Goal: Task Accomplishment & Management: Manage account settings

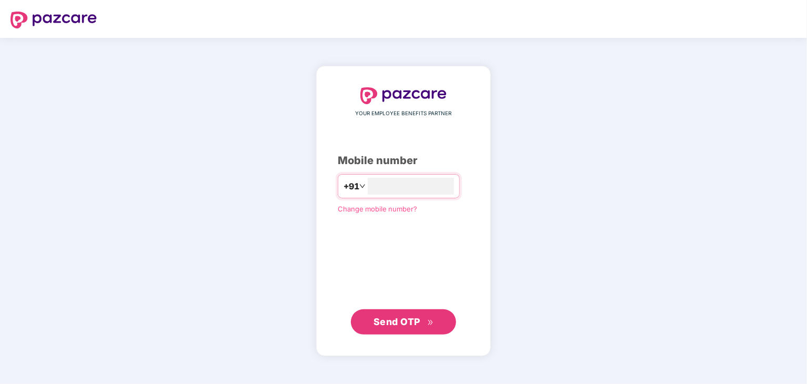
type input "**********"
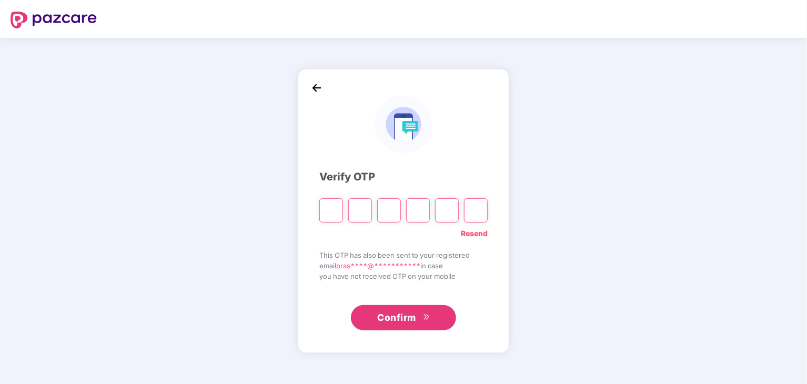
type input "*"
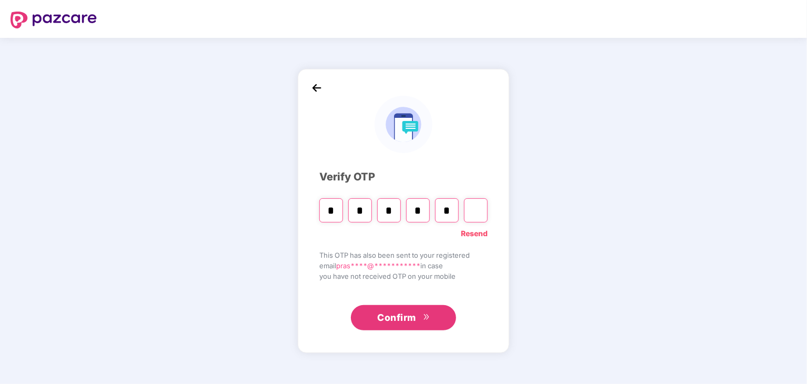
type input "*"
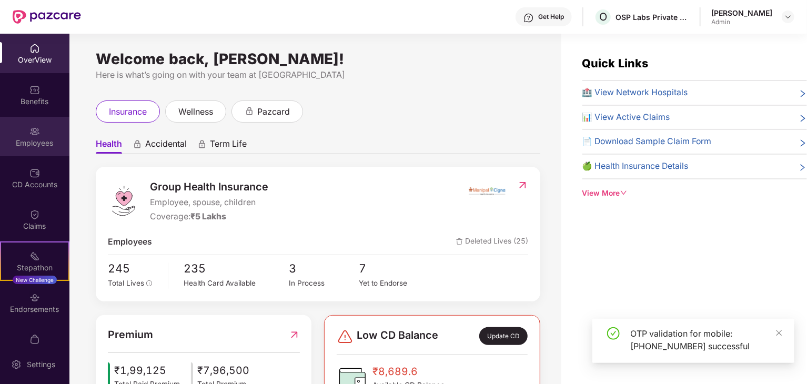
click at [17, 149] on div "Employees" at bounding box center [34, 136] width 69 height 39
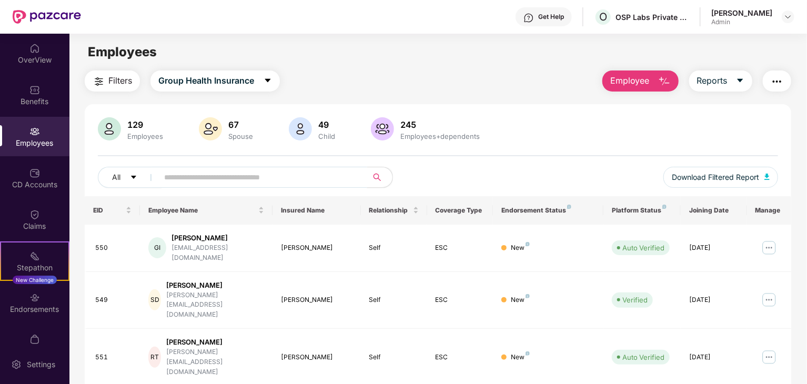
click at [262, 169] on input "text" at bounding box center [258, 177] width 189 height 16
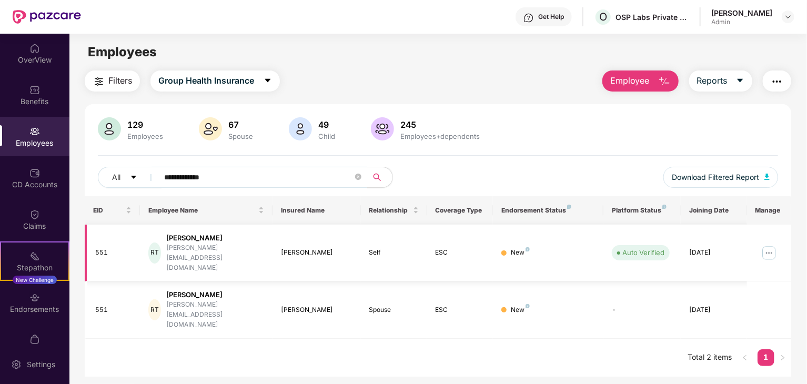
type input "**********"
click at [770, 245] on img at bounding box center [769, 253] width 17 height 17
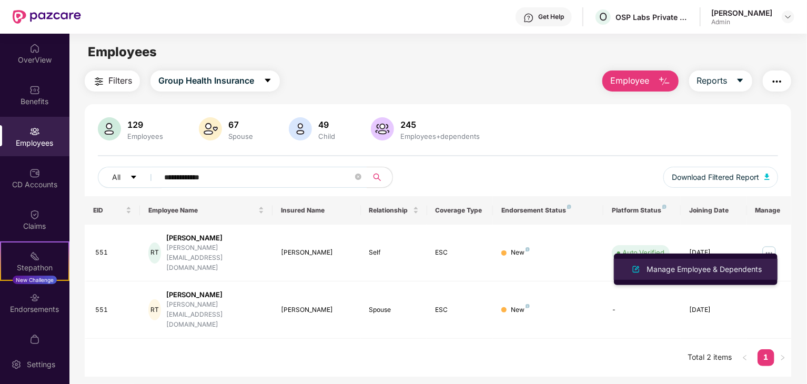
click at [687, 272] on div "Manage Employee & Dependents" at bounding box center [704, 270] width 119 height 12
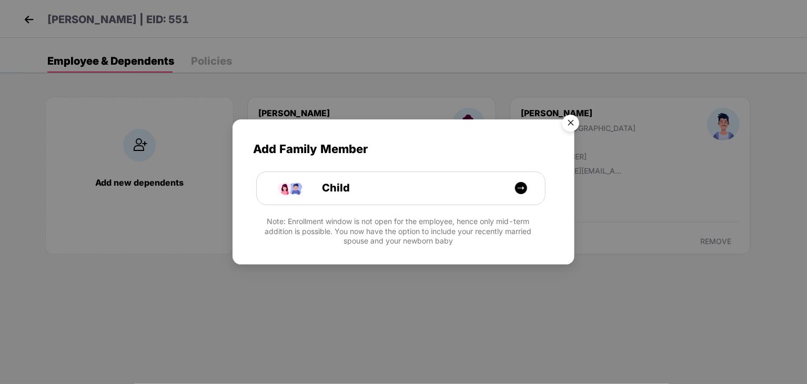
click at [576, 119] on img "Close" at bounding box center [570, 124] width 29 height 29
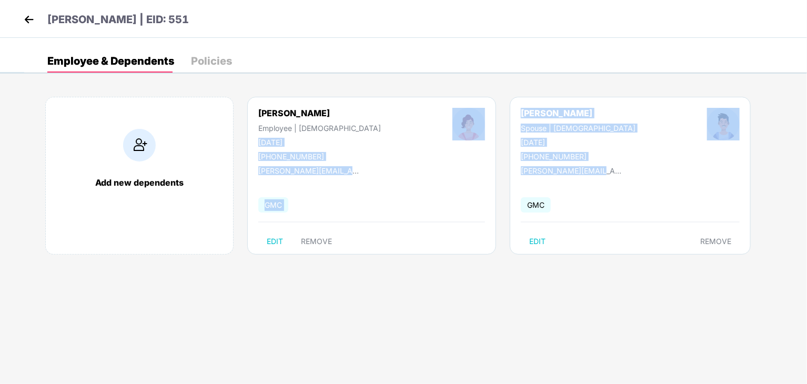
drag, startPoint x: 257, startPoint y: 138, endPoint x: 578, endPoint y: 173, distance: 322.4
click at [587, 168] on div "Add new dependents [PERSON_NAME] Employee | [DEMOGRAPHIC_DATA] [DATE] [PHONE_NU…" at bounding box center [415, 181] width 783 height 200
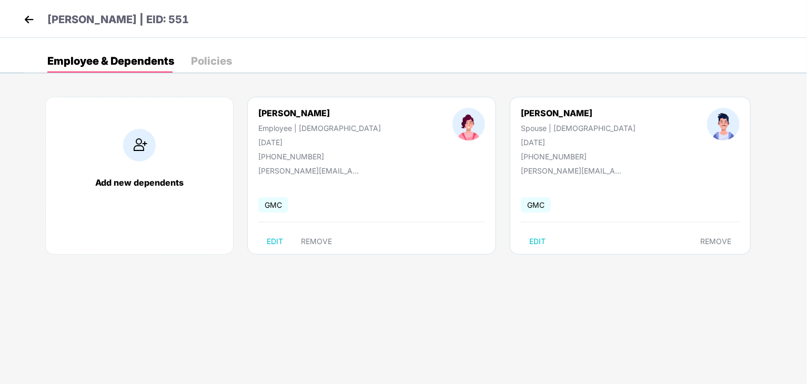
click at [565, 183] on div "[PERSON_NAME] Spouse | [DEMOGRAPHIC_DATA] [DATE] [PHONE_NUMBER] [PERSON_NAME][E…" at bounding box center [630, 176] width 241 height 158
drag, startPoint x: 201, startPoint y: 19, endPoint x: 335, endPoint y: 17, distance: 134.2
click at [49, 19] on div "[PERSON_NAME] | EID: 551" at bounding box center [403, 19] width 807 height 38
click at [371, 17] on div "[PERSON_NAME] | EID: 551" at bounding box center [403, 19] width 807 height 38
drag, startPoint x: 43, startPoint y: 8, endPoint x: 210, endPoint y: 25, distance: 167.8
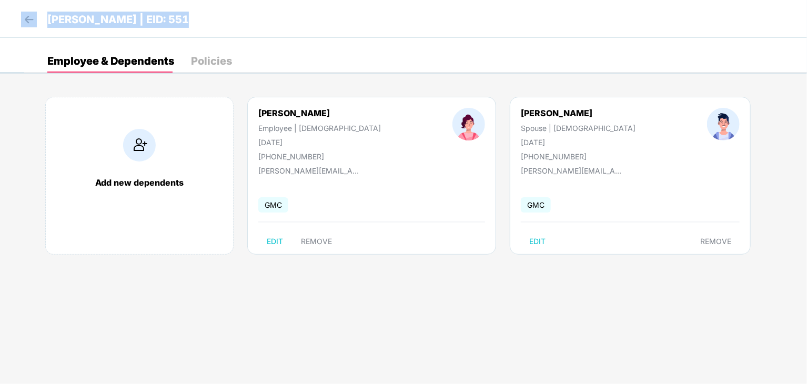
click at [196, 26] on div "[PERSON_NAME] | EID: 551" at bounding box center [403, 19] width 807 height 38
click at [280, 25] on div "[PERSON_NAME] | EID: 551" at bounding box center [403, 19] width 807 height 38
drag, startPoint x: 199, startPoint y: 31, endPoint x: 46, endPoint y: 24, distance: 152.8
click at [46, 24] on div "[PERSON_NAME] | EID: 551" at bounding box center [403, 19] width 807 height 38
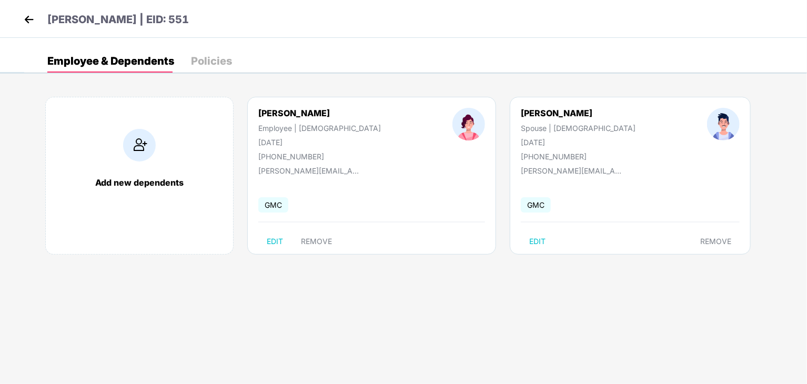
click at [287, 4] on div "[PERSON_NAME] | EID: 551" at bounding box center [403, 19] width 807 height 38
drag, startPoint x: 227, startPoint y: 32, endPoint x: 48, endPoint y: 22, distance: 179.2
click at [48, 22] on div "[PERSON_NAME] | EID: 551" at bounding box center [403, 19] width 807 height 38
click at [285, 11] on div "[PERSON_NAME] | EID: 551" at bounding box center [403, 19] width 807 height 38
click at [453, 137] on img at bounding box center [469, 124] width 33 height 33
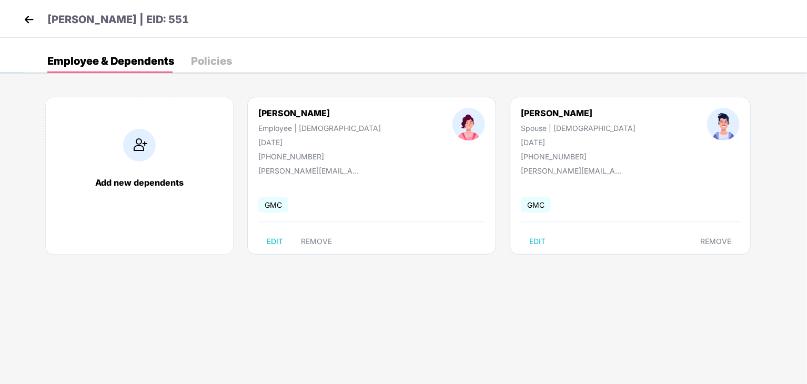
click at [27, 15] on img at bounding box center [29, 20] width 16 height 16
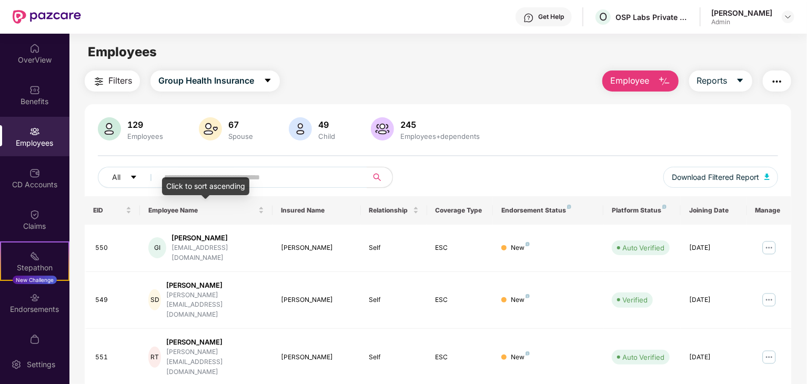
click at [206, 156] on div "129 Employees 67 Spouse 49 Child 245 Employees+dependents All Download Filtered…" at bounding box center [438, 156] width 707 height 79
click at [198, 181] on input "text" at bounding box center [258, 177] width 189 height 16
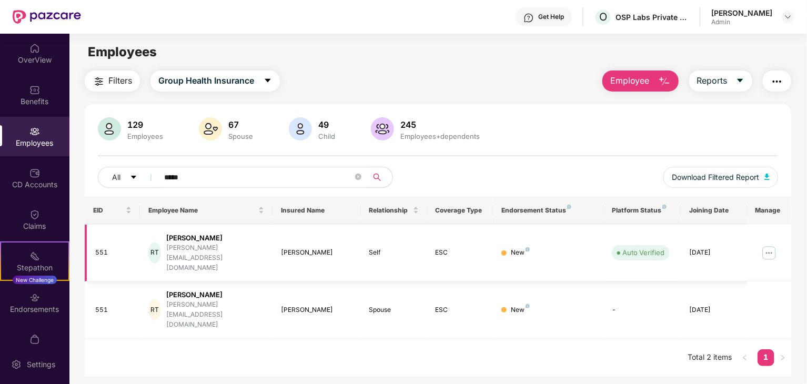
type input "*****"
drag, startPoint x: 94, startPoint y: 243, endPoint x: 107, endPoint y: 245, distance: 13.3
click at [107, 245] on td "551" at bounding box center [112, 253] width 55 height 57
click at [107, 248] on div "551" at bounding box center [113, 253] width 36 height 10
drag, startPoint x: 107, startPoint y: 245, endPoint x: 96, endPoint y: 243, distance: 11.3
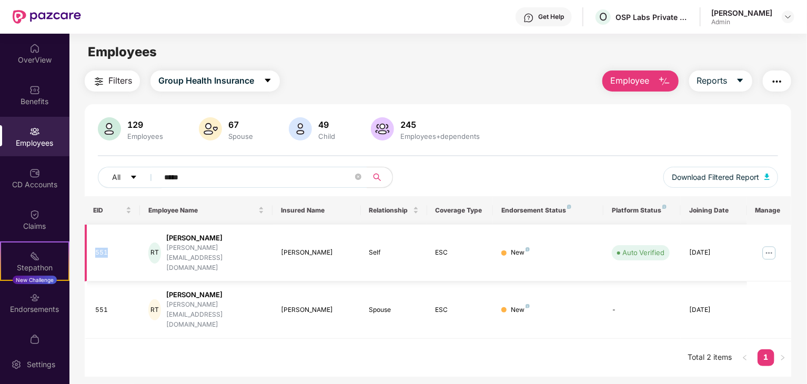
click at [96, 248] on div "551" at bounding box center [113, 253] width 36 height 10
drag, startPoint x: 96, startPoint y: 243, endPoint x: 107, endPoint y: 243, distance: 10.5
click at [107, 248] on div "551" at bounding box center [113, 253] width 36 height 10
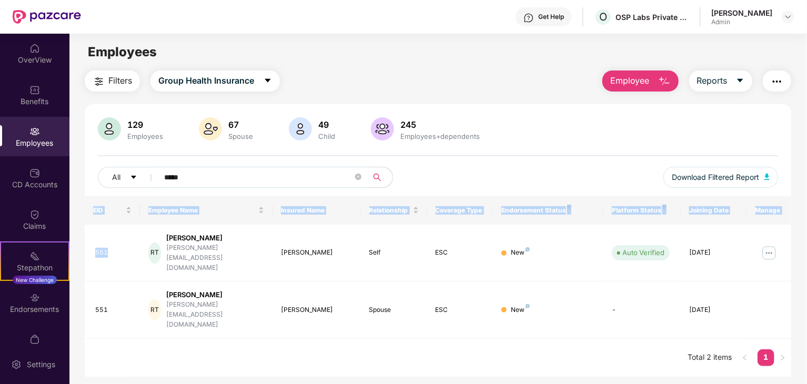
drag, startPoint x: 107, startPoint y: 243, endPoint x: 78, endPoint y: 244, distance: 29.5
click at [78, 244] on div "Filters Group Health Insurance Employee Reports 129 Employees 67 Spouse 49 Chil…" at bounding box center [437, 224] width 737 height 306
click at [94, 244] on td "551" at bounding box center [112, 253] width 55 height 57
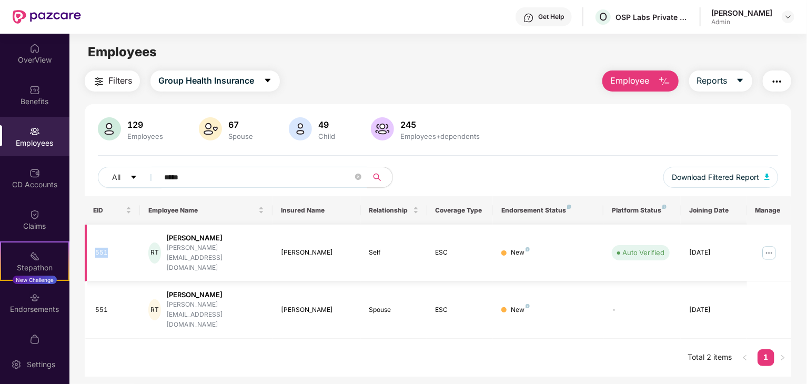
drag, startPoint x: 96, startPoint y: 244, endPoint x: 116, endPoint y: 243, distance: 19.5
click at [116, 248] on div "551" at bounding box center [113, 253] width 36 height 10
click at [108, 248] on div "551" at bounding box center [113, 253] width 36 height 10
click at [772, 245] on img at bounding box center [769, 253] width 17 height 17
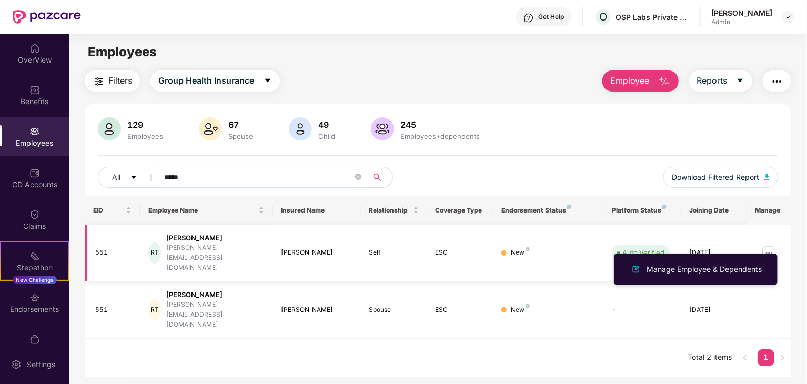
click at [520, 248] on div "New" at bounding box center [520, 253] width 19 height 10
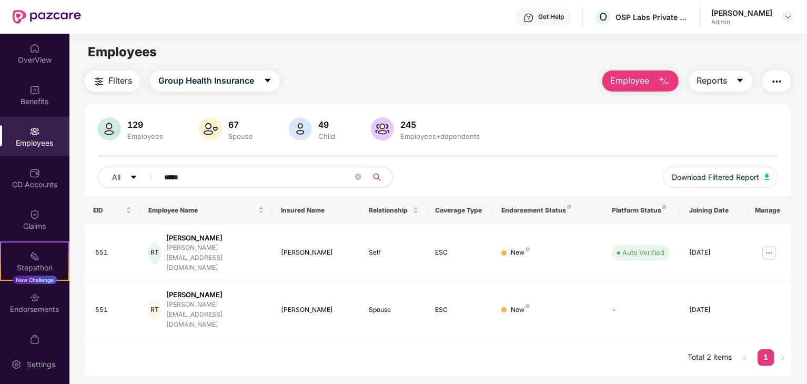
click at [462, 135] on div "Employees+dependents" at bounding box center [440, 136] width 84 height 8
drag, startPoint x: 400, startPoint y: 135, endPoint x: 478, endPoint y: 137, distance: 78.5
click at [478, 137] on div "Employees+dependents" at bounding box center [440, 136] width 84 height 8
click at [479, 137] on div "Employees+dependents" at bounding box center [440, 136] width 84 height 8
drag, startPoint x: 481, startPoint y: 138, endPoint x: 400, endPoint y: 136, distance: 81.1
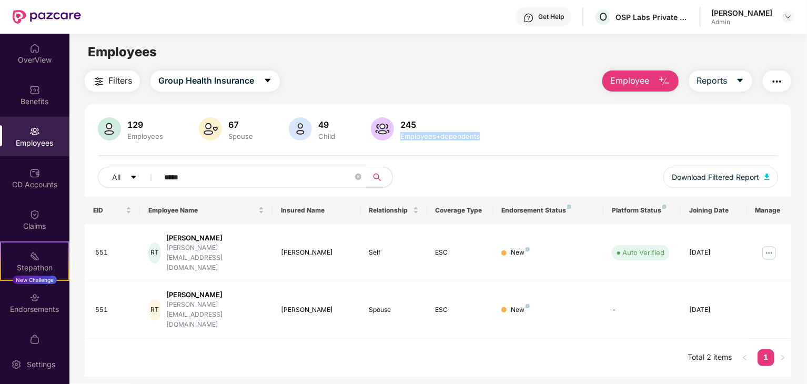
click at [400, 136] on div "245 Employees+dependents" at bounding box center [440, 129] width 88 height 22
click at [400, 136] on div "Employees+dependents" at bounding box center [440, 136] width 84 height 8
click at [401, 136] on div "Employees+dependents" at bounding box center [440, 136] width 84 height 8
click at [531, 143] on div "129 Employees 67 Spouse 49 Child 245 Employees+dependents All ***** Download Fi…" at bounding box center [438, 156] width 707 height 79
drag, startPoint x: 476, startPoint y: 135, endPoint x: 402, endPoint y: 137, distance: 73.7
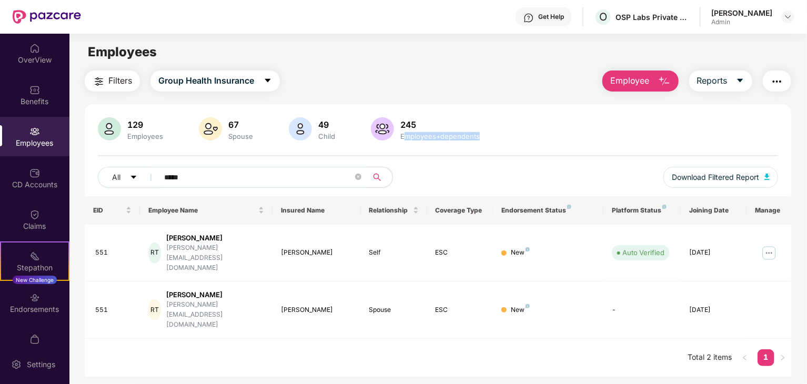
click at [404, 138] on div "Employees+dependents" at bounding box center [440, 136] width 84 height 8
click at [401, 136] on div "Employees+dependents" at bounding box center [440, 136] width 84 height 8
drag, startPoint x: 401, startPoint y: 122, endPoint x: 487, endPoint y: 136, distance: 87.0
click at [487, 136] on div "129 Employees 67 Spouse 49 Child 245 Employees+dependents" at bounding box center [438, 129] width 681 height 25
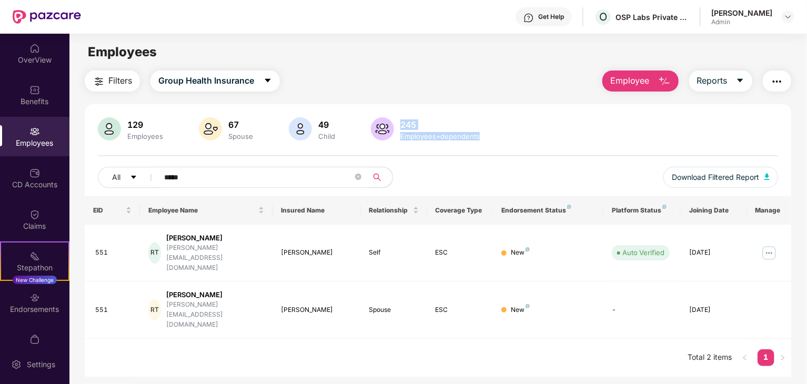
click at [488, 137] on div "129 Employees 67 Spouse 49 Child 245 Employees+dependents" at bounding box center [438, 129] width 681 height 25
click at [520, 154] on div "129 Employees 67 Spouse 49 Child 245 Employees+dependents All ***** Download Fi…" at bounding box center [438, 156] width 707 height 79
drag, startPoint x: 400, startPoint y: 122, endPoint x: 487, endPoint y: 135, distance: 88.4
click at [487, 135] on div "129 Employees 67 Spouse 49 Child 245 Employees+dependents" at bounding box center [438, 129] width 681 height 25
click at [494, 136] on div "129 Employees 67 Spouse 49 Child 245 Employees+dependents" at bounding box center [438, 129] width 681 height 25
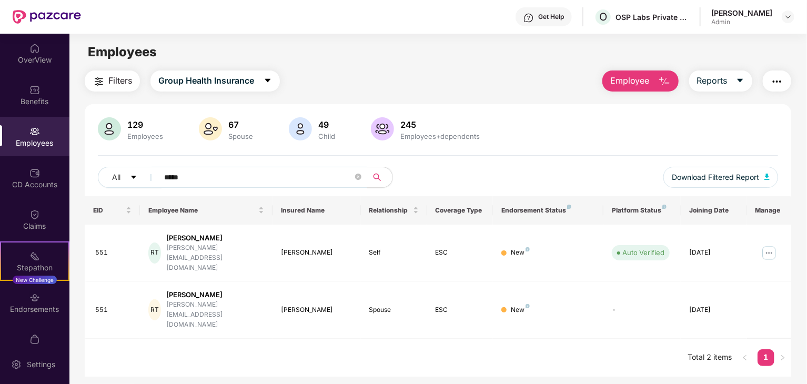
click at [404, 123] on div "245" at bounding box center [440, 124] width 84 height 11
drag, startPoint x: 399, startPoint y: 123, endPoint x: 482, endPoint y: 131, distance: 83.6
click at [482, 131] on div "129 Employees 67 Spouse 49 Child 245 Employees+dependents" at bounding box center [438, 129] width 681 height 25
click at [512, 137] on div "129 Employees 67 Spouse 49 Child 245 Employees+dependents" at bounding box center [438, 129] width 681 height 25
drag, startPoint x: 400, startPoint y: 122, endPoint x: 526, endPoint y: 129, distance: 126.5
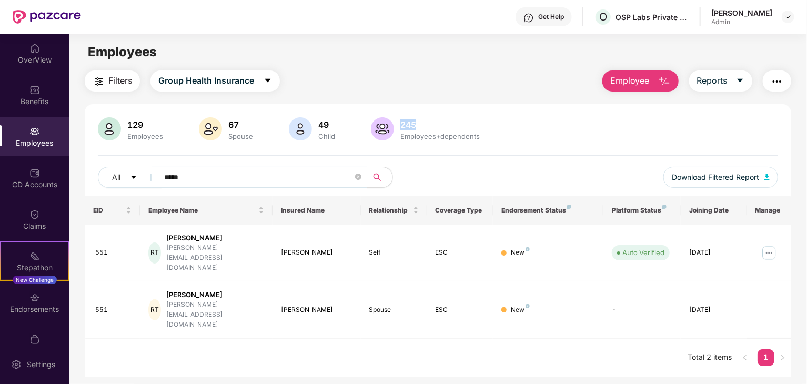
click at [526, 129] on div "129 Employees 67 Spouse 49 Child 245 Employees+dependents" at bounding box center [438, 129] width 681 height 25
click at [625, 143] on div "129 Employees 67 Spouse 49 Child 245 Employees+dependents All ***** Download Fi…" at bounding box center [438, 156] width 707 height 79
click at [769, 245] on img at bounding box center [769, 253] width 17 height 17
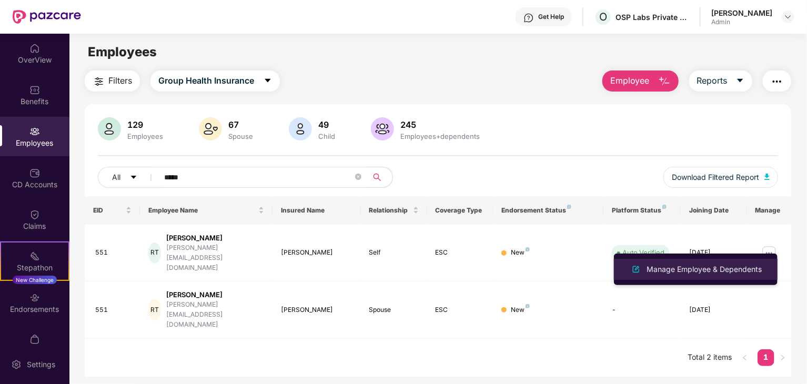
click at [697, 275] on div "Manage Employee & Dependents" at bounding box center [704, 270] width 119 height 12
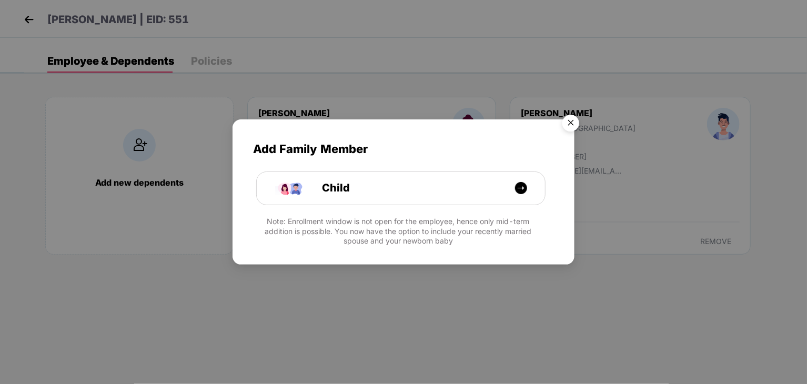
click at [566, 119] on img "Close" at bounding box center [570, 124] width 29 height 29
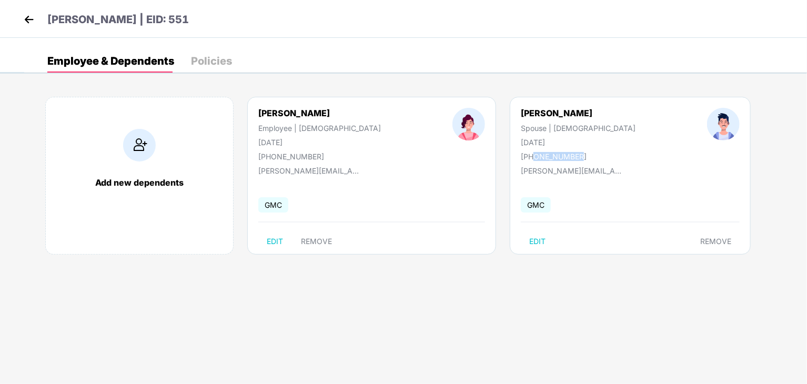
drag, startPoint x: 476, startPoint y: 158, endPoint x: 531, endPoint y: 158, distance: 55.3
click at [531, 158] on div "[PERSON_NAME] Spouse | [DEMOGRAPHIC_DATA] [DATE] [PHONE_NUMBER]" at bounding box center [578, 134] width 186 height 53
click at [521, 247] on button "EDIT" at bounding box center [537, 241] width 33 height 17
select select "****"
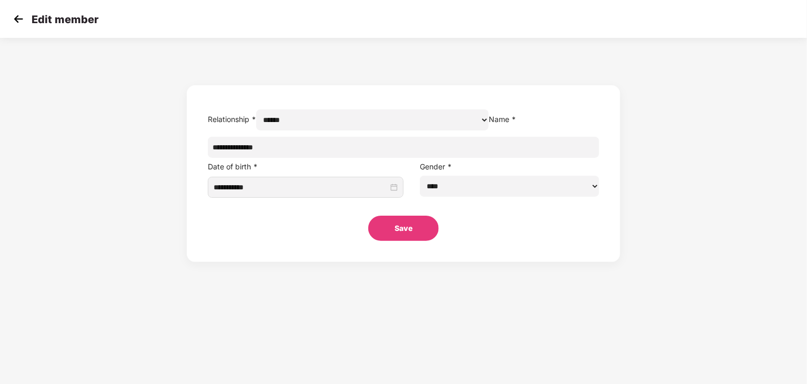
click at [313, 158] on input "**********" at bounding box center [404, 147] width 392 height 21
type input "**********"
click at [404, 241] on button "Save" at bounding box center [403, 228] width 71 height 25
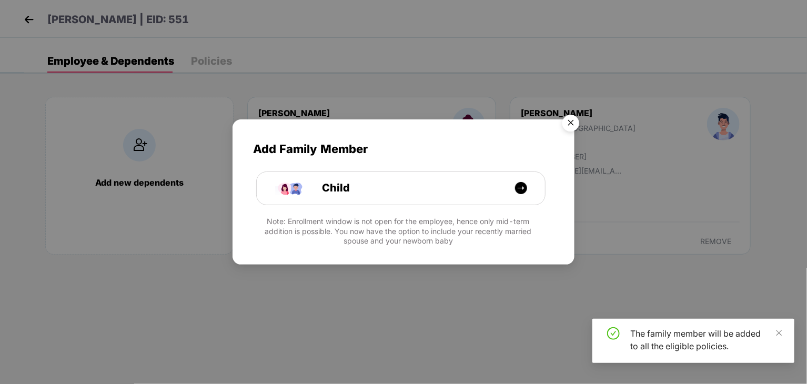
click at [571, 121] on img "Close" at bounding box center [570, 124] width 29 height 29
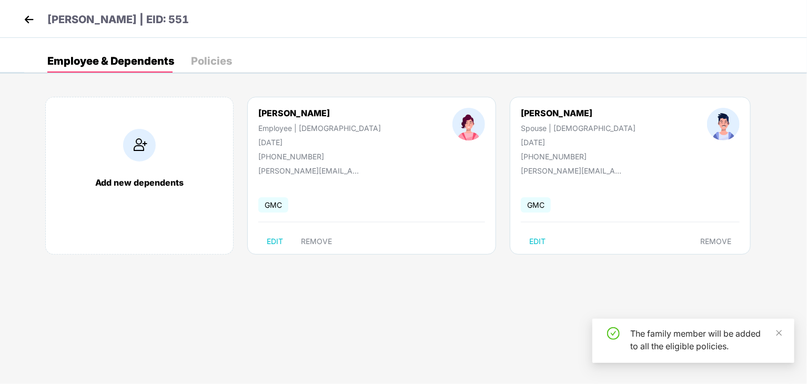
click at [461, 295] on body "[PERSON_NAME] | EID: 551 Employee & Dependents Policies Add new dependents [PER…" at bounding box center [403, 192] width 807 height 384
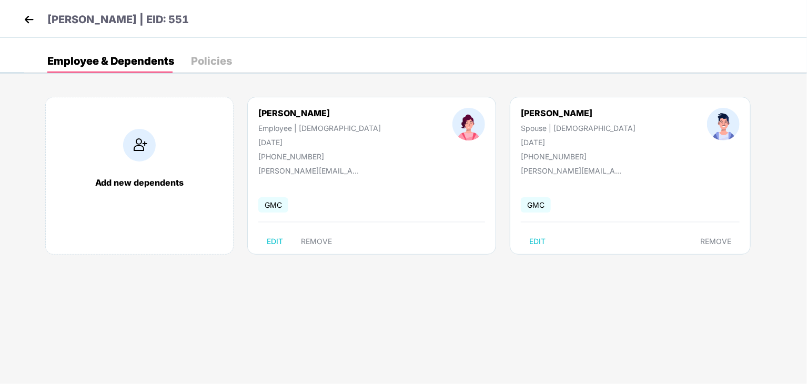
click at [26, 22] on img at bounding box center [29, 20] width 16 height 16
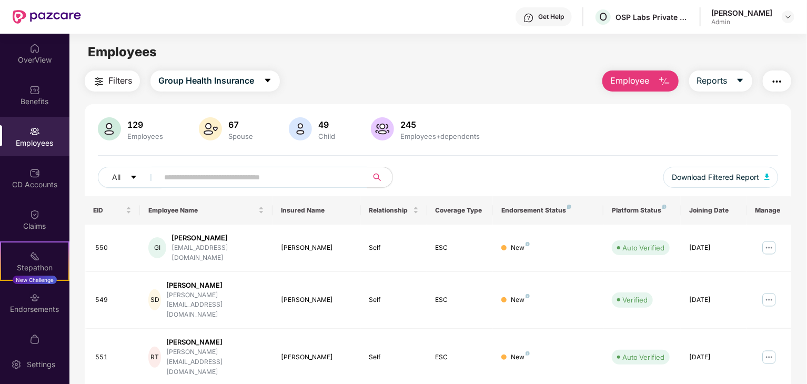
click at [773, 78] on img "button" at bounding box center [777, 81] width 13 height 13
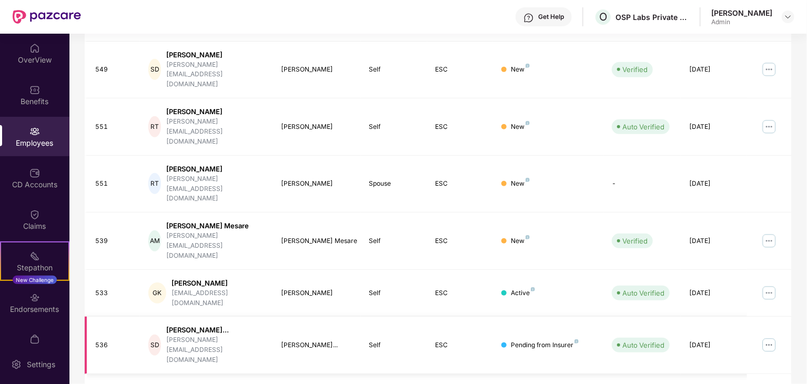
scroll to position [261, 0]
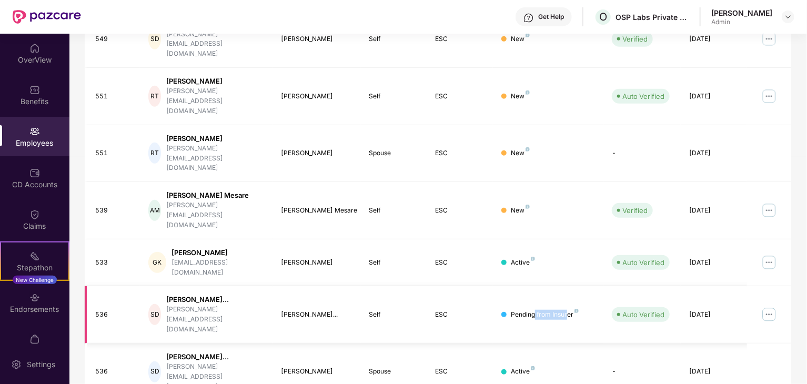
drag, startPoint x: 535, startPoint y: 213, endPoint x: 540, endPoint y: 207, distance: 8.2
click at [559, 310] on div "Pending from Insurer" at bounding box center [545, 315] width 68 height 10
click at [513, 310] on div "Pending from Insurer" at bounding box center [545, 315] width 68 height 10
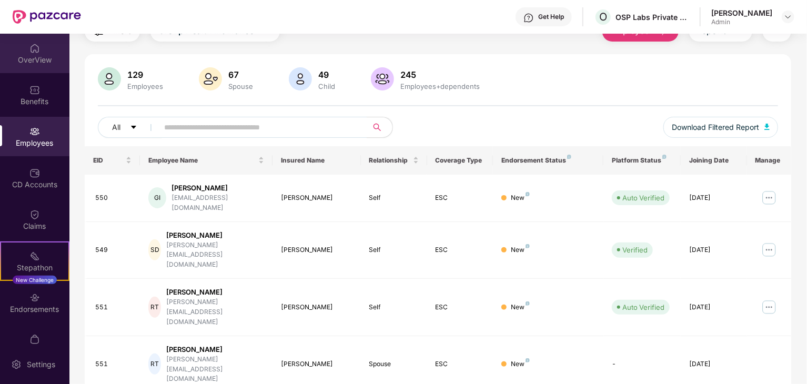
scroll to position [0, 0]
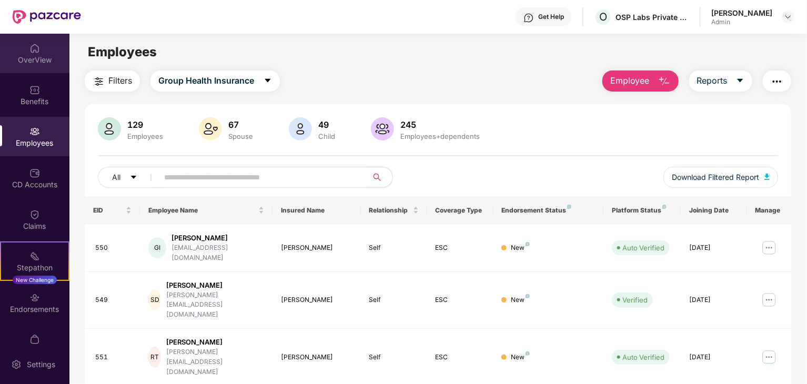
click at [52, 38] on div "OverView" at bounding box center [34, 53] width 69 height 39
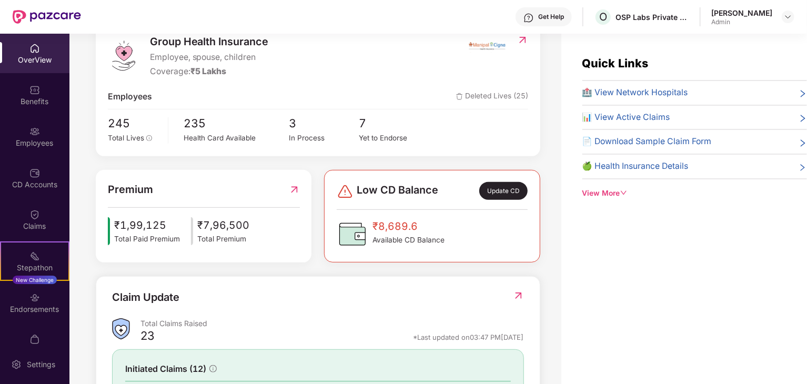
scroll to position [56, 0]
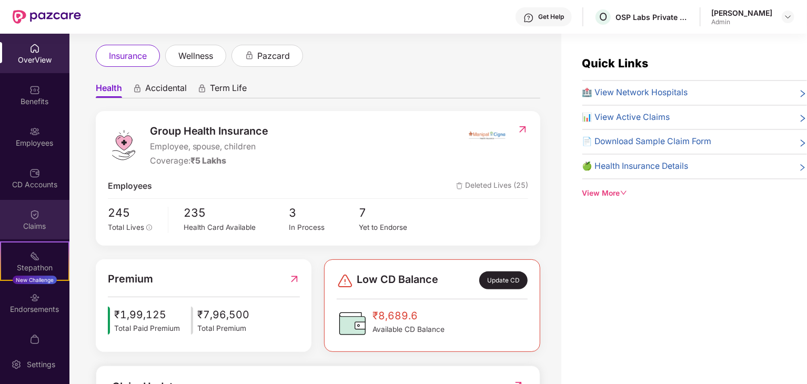
click at [49, 223] on div "Claims" at bounding box center [34, 226] width 69 height 11
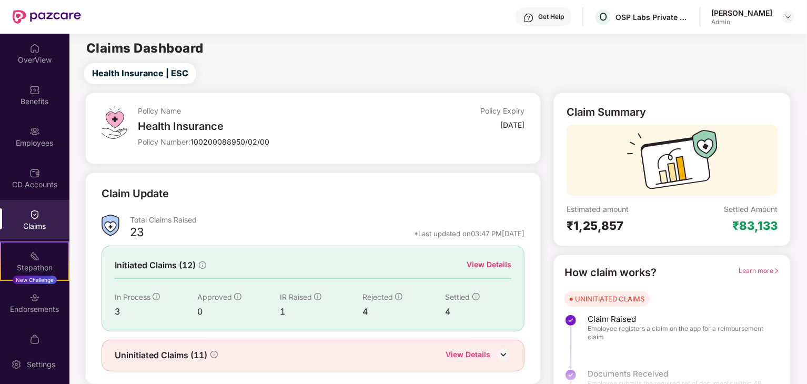
click at [482, 267] on div "View Details" at bounding box center [489, 265] width 45 height 12
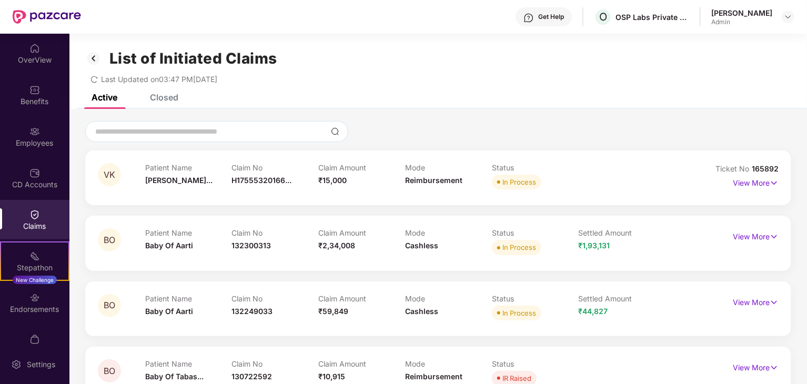
click at [176, 101] on div "Closed" at bounding box center [164, 97] width 28 height 11
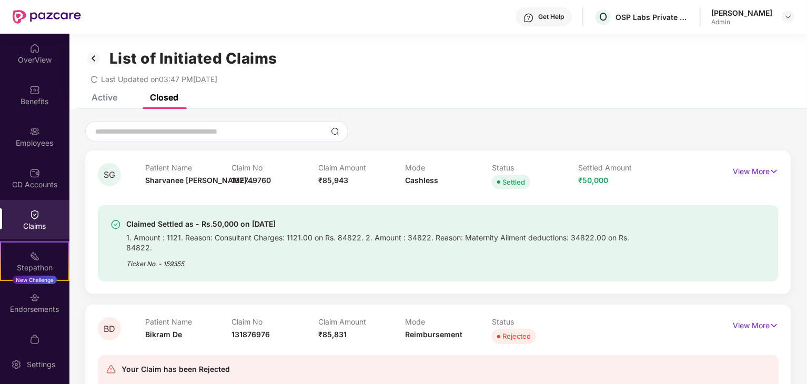
click at [88, 89] on div "List of Initiated Claims Last Updated on 03:47 PM[DATE]" at bounding box center [438, 64] width 738 height 61
click at [95, 97] on div "Active" at bounding box center [105, 97] width 26 height 11
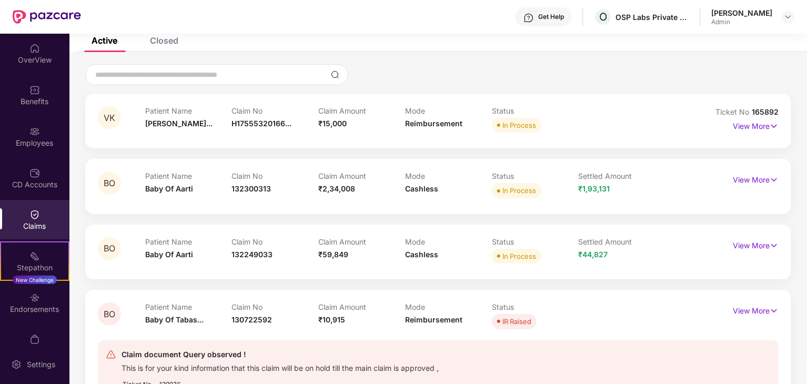
scroll to position [101, 0]
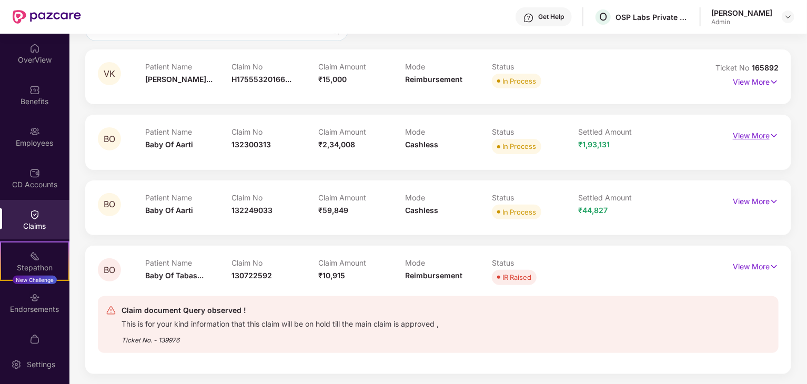
click at [755, 135] on p "View More" at bounding box center [756, 134] width 46 height 14
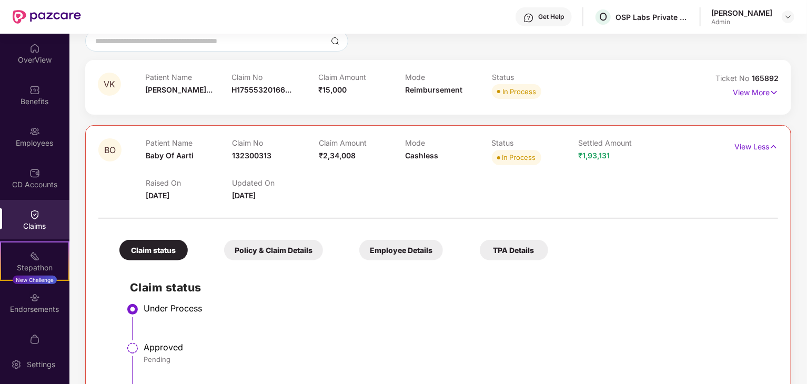
scroll to position [90, 0]
click at [747, 153] on div "View Less" at bounding box center [757, 147] width 44 height 17
click at [748, 146] on p "View Less" at bounding box center [757, 146] width 44 height 14
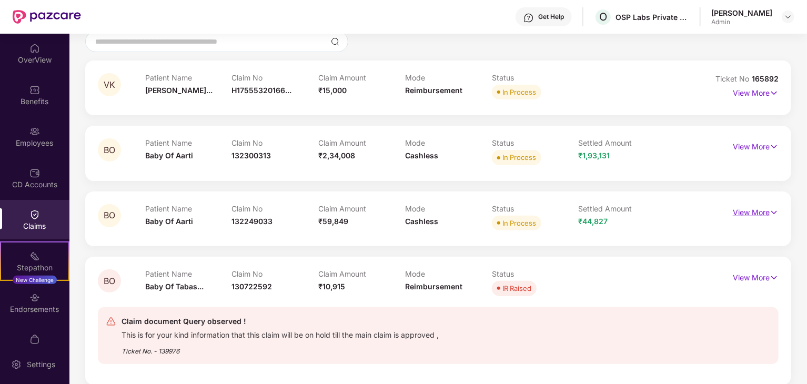
click at [743, 217] on p "View More" at bounding box center [756, 211] width 46 height 14
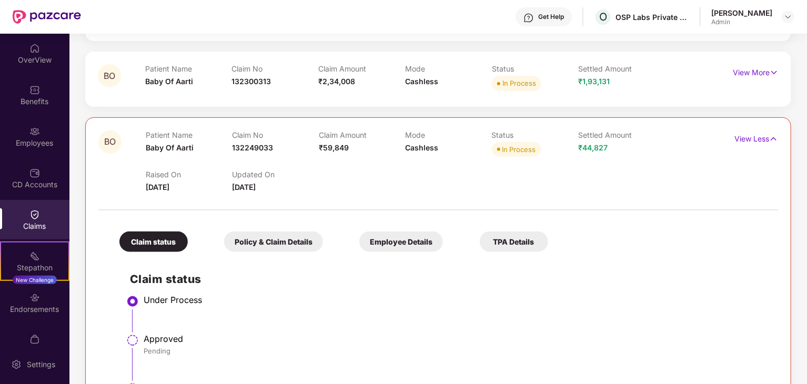
scroll to position [248, 0]
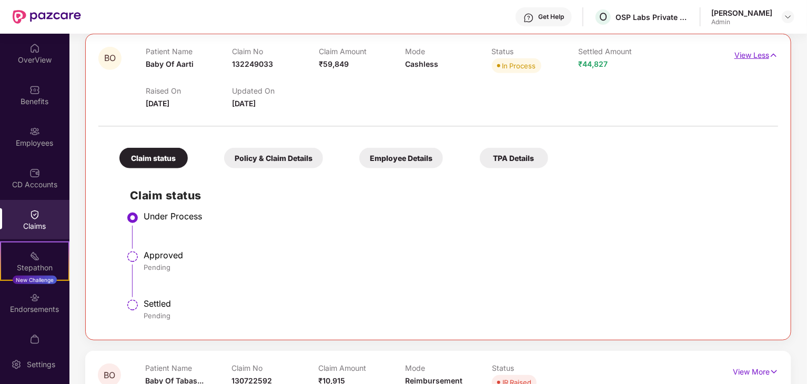
click at [737, 55] on p "View Less" at bounding box center [757, 54] width 44 height 14
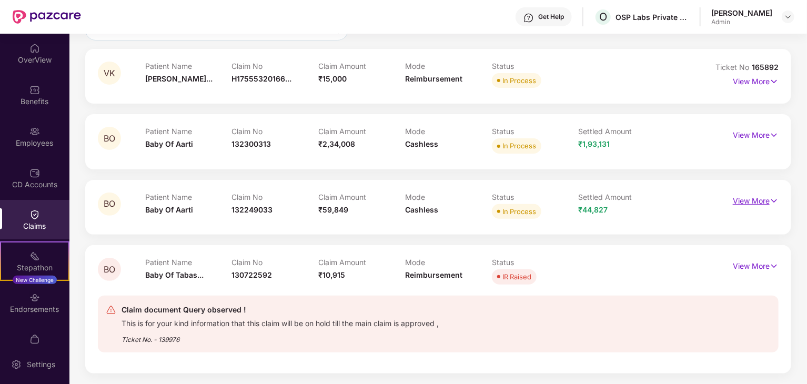
scroll to position [101, 0]
click at [741, 124] on div "BO Patient Name Baby Of Aarti Claim No 132300313 Claim Amount ₹2,34,008 Mode Ca…" at bounding box center [438, 142] width 706 height 55
click at [741, 131] on p "View More" at bounding box center [756, 134] width 46 height 14
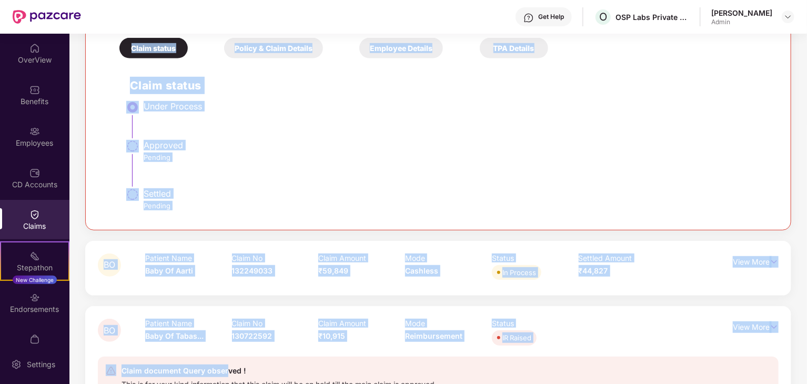
scroll to position [313, 0]
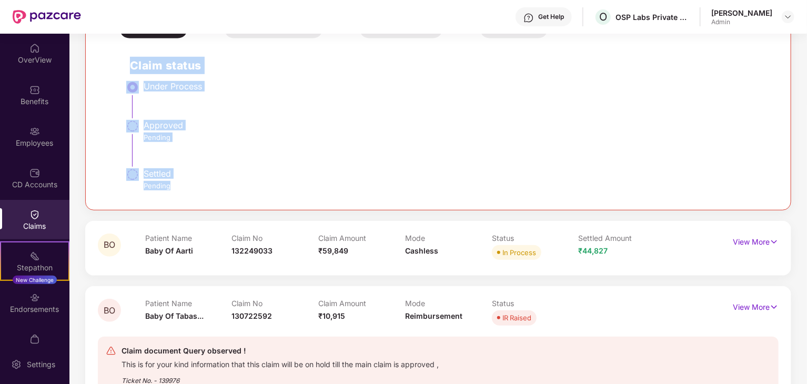
drag, startPoint x: 145, startPoint y: 78, endPoint x: 194, endPoint y: 190, distance: 121.6
click at [194, 190] on div "VK Patient Name [PERSON_NAME]... Claim No H17555320166... Claim Amount ₹15,000 …" at bounding box center [438, 126] width 706 height 577
click at [194, 190] on div "Settled Pending" at bounding box center [456, 180] width 624 height 25
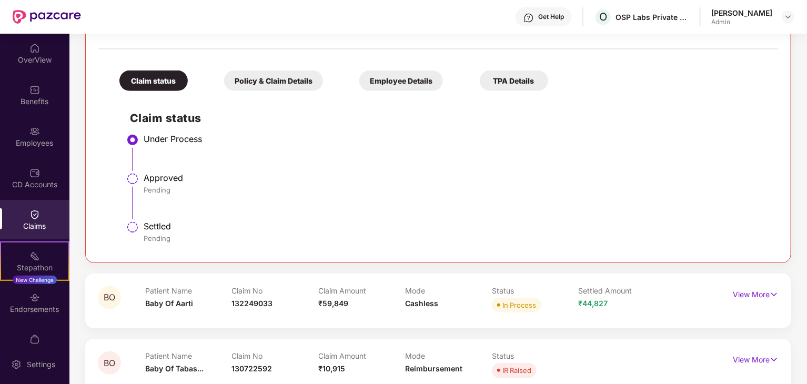
scroll to position [102, 0]
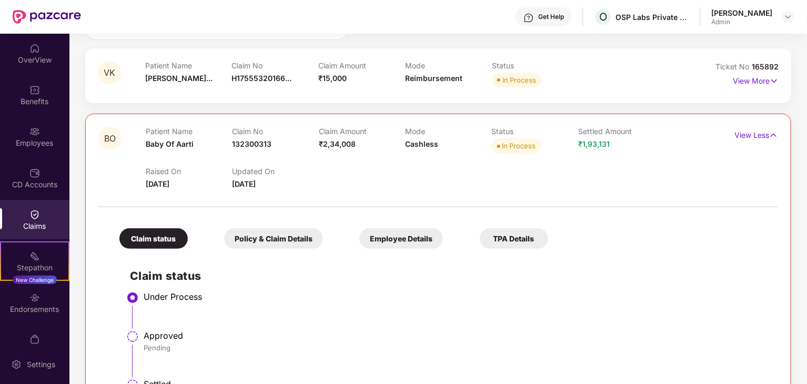
click at [288, 243] on div "Policy & Claim Details" at bounding box center [273, 238] width 99 height 21
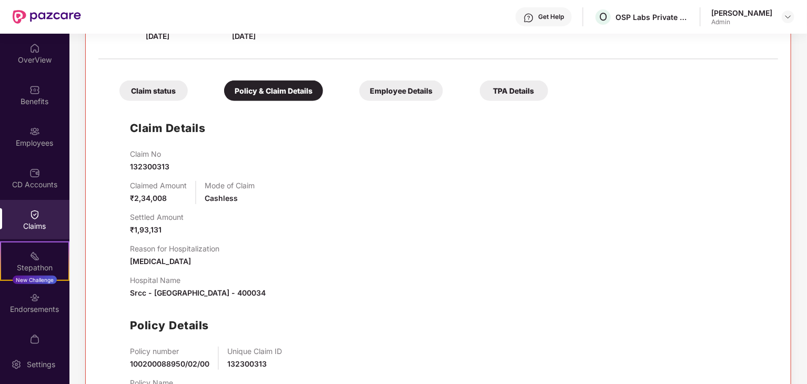
scroll to position [155, 0]
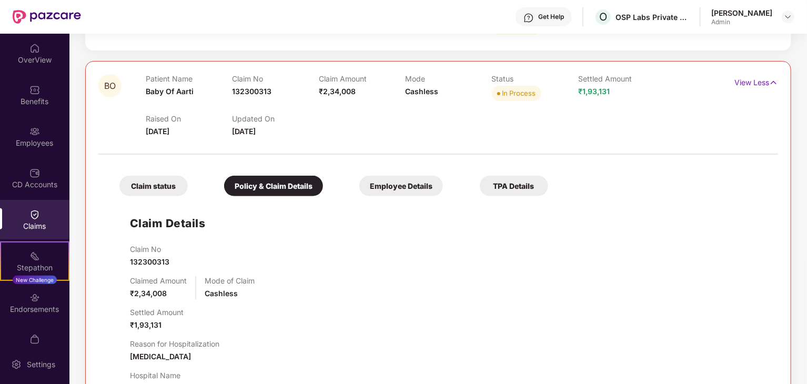
click at [390, 193] on div "Employee Details" at bounding box center [402, 186] width 84 height 21
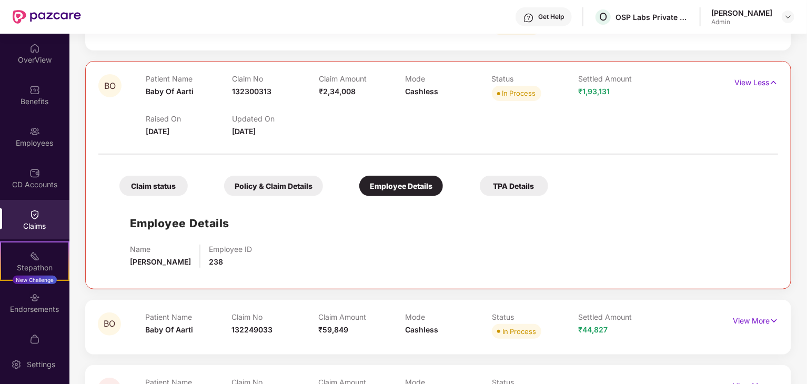
click at [504, 195] on div "TPA Details" at bounding box center [514, 186] width 68 height 21
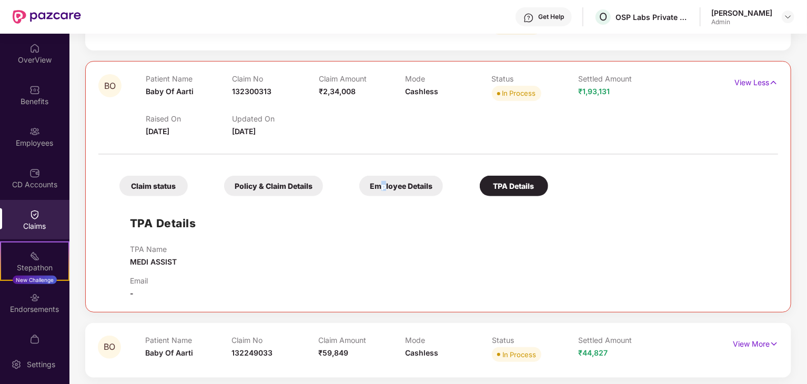
click at [384, 186] on div "Employee Details" at bounding box center [402, 186] width 84 height 21
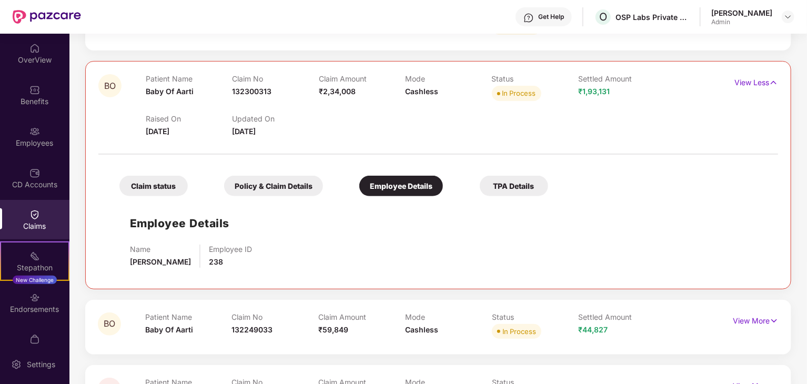
click at [268, 186] on div "Policy & Claim Details" at bounding box center [273, 186] width 99 height 21
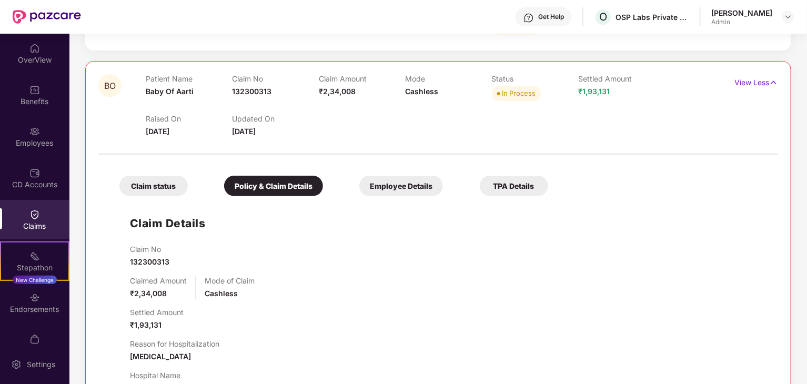
click at [131, 192] on div "Claim status" at bounding box center [153, 186] width 68 height 21
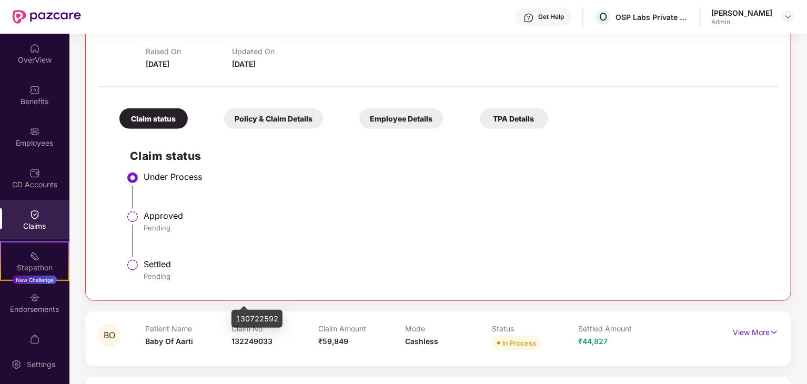
scroll to position [90, 0]
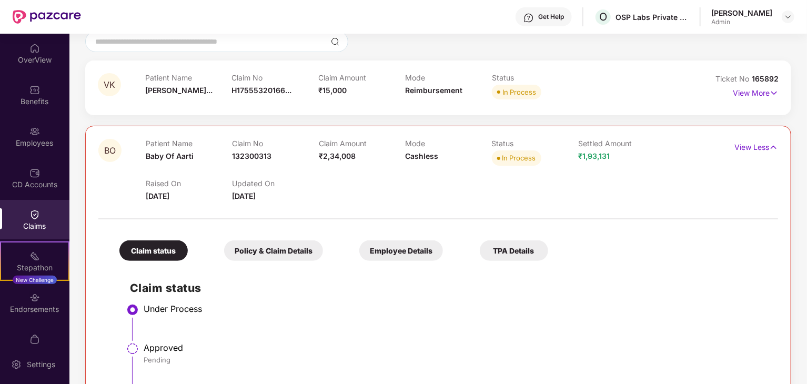
click at [274, 255] on div "Policy & Claim Details" at bounding box center [273, 251] width 99 height 21
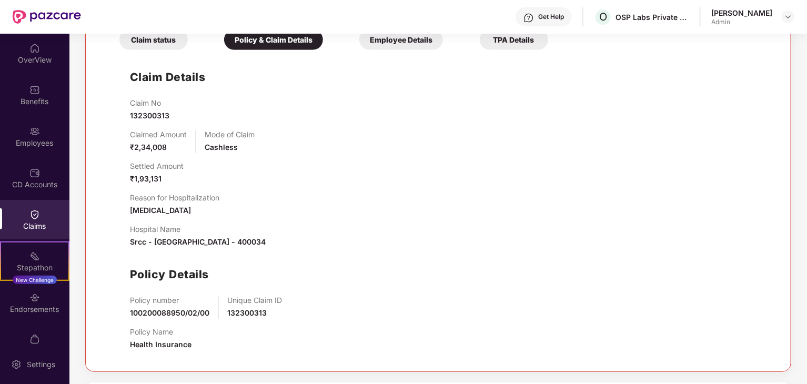
scroll to position [301, 0]
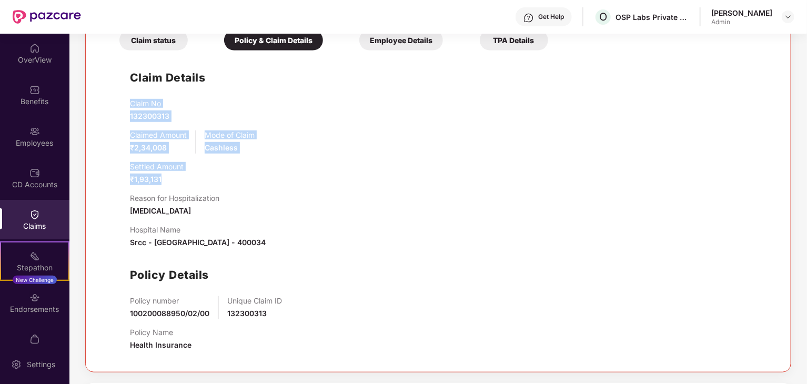
drag, startPoint x: 129, startPoint y: 103, endPoint x: 259, endPoint y: 186, distance: 153.9
click at [259, 176] on div "Claim No 132300313 Claimed Amount ₹2,34,008 Mode of Claim Cashless Settled Amou…" at bounding box center [449, 229] width 638 height 261
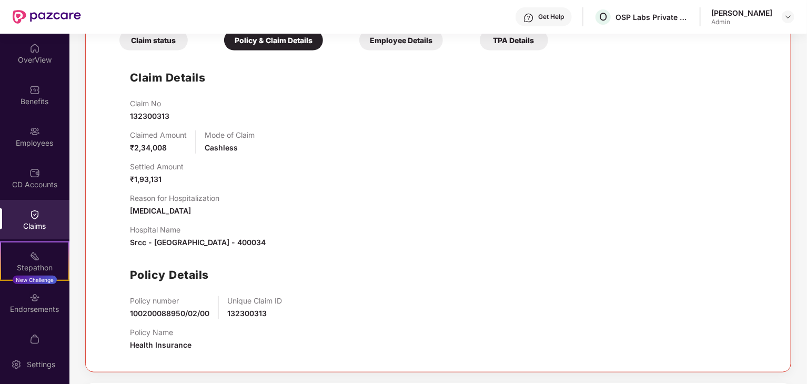
click at [183, 236] on div "Hospital Name Srcc - [GEOGRAPHIC_DATA] , [GEOGRAPHIC_DATA] , [GEOGRAPHIC_DATA] …" at bounding box center [198, 236] width 136 height 23
drag, startPoint x: 131, startPoint y: 209, endPoint x: 274, endPoint y: 215, distance: 143.3
click at [274, 215] on div "Reason for Hospitalization [MEDICAL_DATA]" at bounding box center [449, 205] width 638 height 23
drag, startPoint x: 317, startPoint y: 244, endPoint x: 286, endPoint y: 247, distance: 31.2
click at [287, 247] on div "Hospital Name Srcc - [GEOGRAPHIC_DATA] , [GEOGRAPHIC_DATA] , [GEOGRAPHIC_DATA] …" at bounding box center [449, 236] width 638 height 23
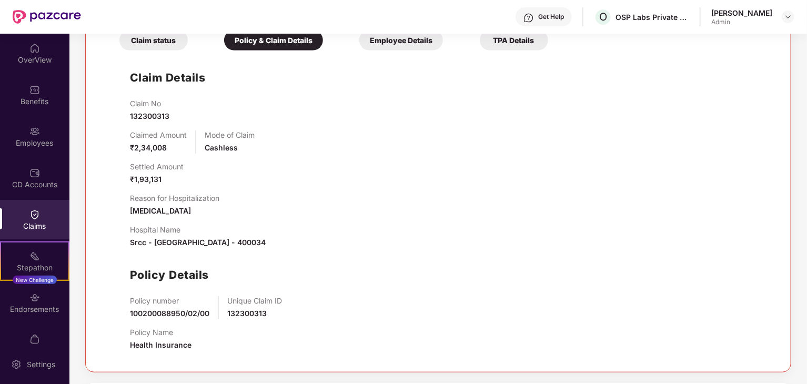
drag, startPoint x: 130, startPoint y: 231, endPoint x: 324, endPoint y: 244, distance: 194.7
click at [324, 244] on div "Hospital Name Srcc - [GEOGRAPHIC_DATA] , [GEOGRAPHIC_DATA] , [GEOGRAPHIC_DATA] …" at bounding box center [449, 236] width 638 height 23
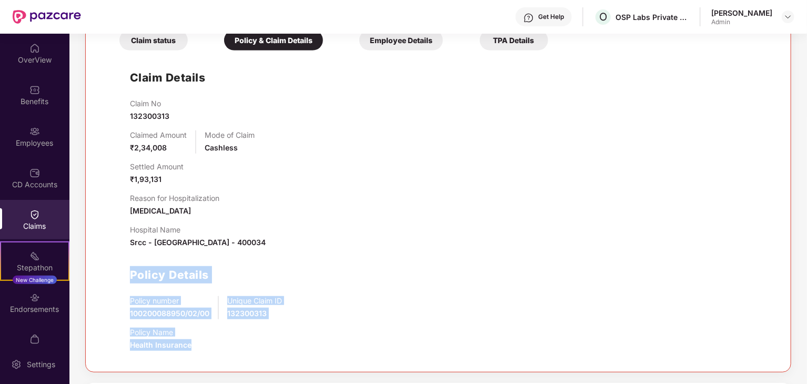
drag, startPoint x: 132, startPoint y: 274, endPoint x: 284, endPoint y: 338, distance: 164.8
click at [284, 338] on div "Claim No 132300313 Claimed Amount ₹2,34,008 Mode of Claim Cashless Settled Amou…" at bounding box center [449, 229] width 638 height 261
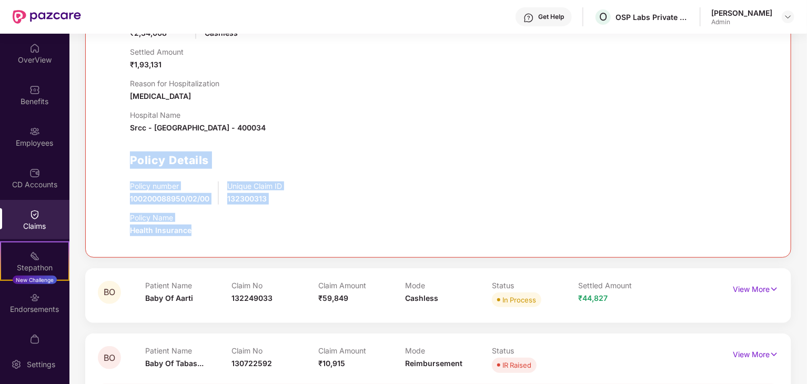
scroll to position [503, 0]
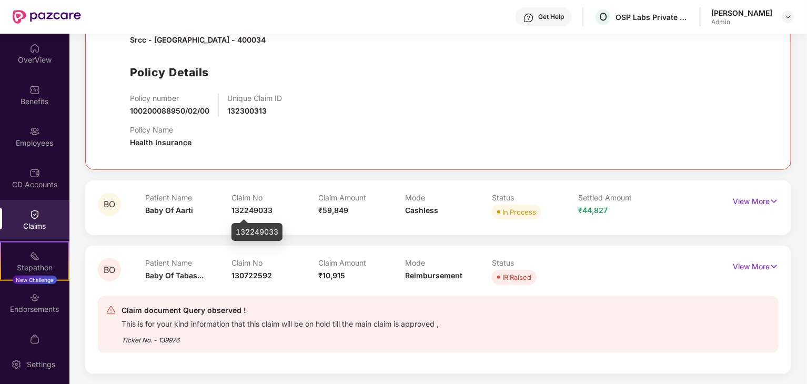
click at [255, 214] on span "132249033" at bounding box center [252, 210] width 41 height 9
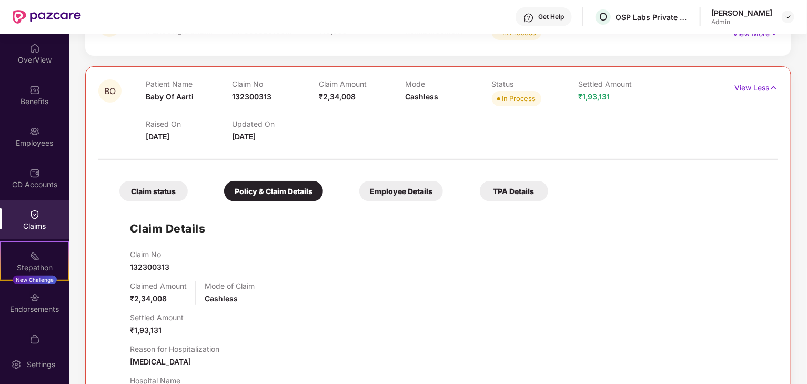
scroll to position [29, 0]
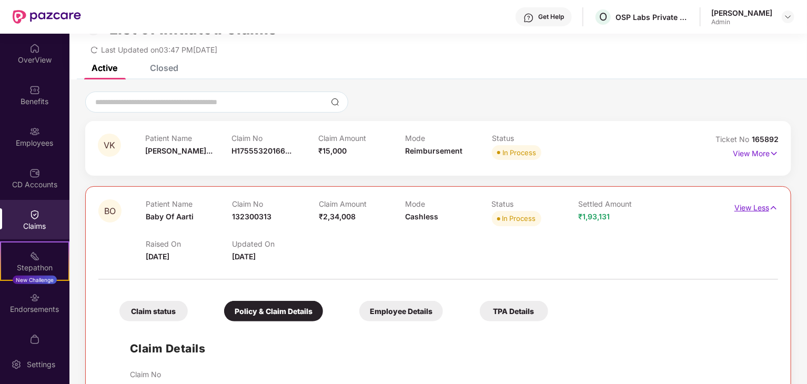
click at [763, 212] on p "View Less" at bounding box center [757, 206] width 44 height 14
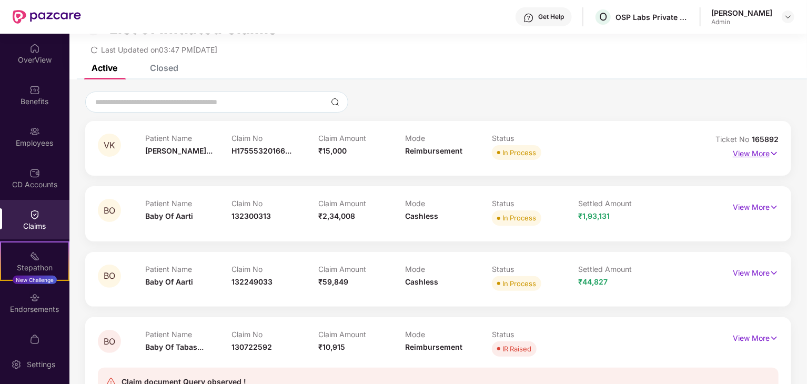
click at [752, 153] on p "View More" at bounding box center [756, 152] width 46 height 14
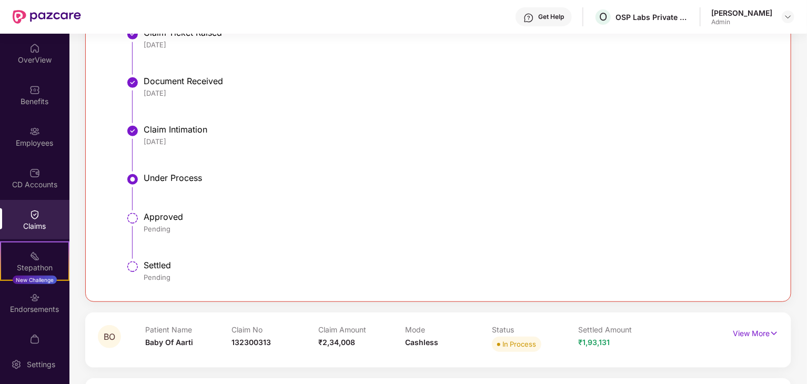
scroll to position [398, 0]
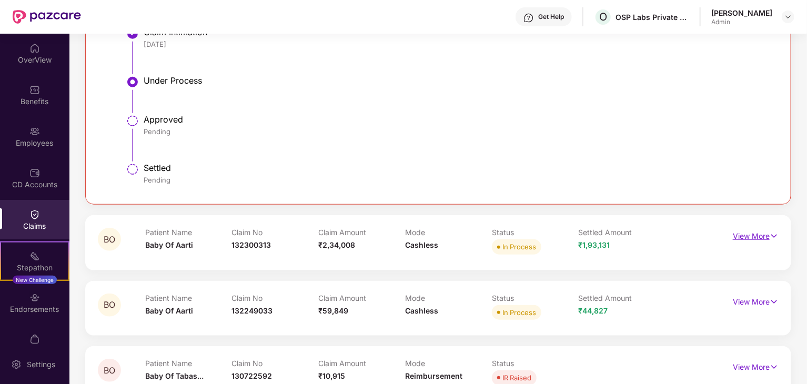
click at [765, 234] on p "View More" at bounding box center [756, 235] width 46 height 14
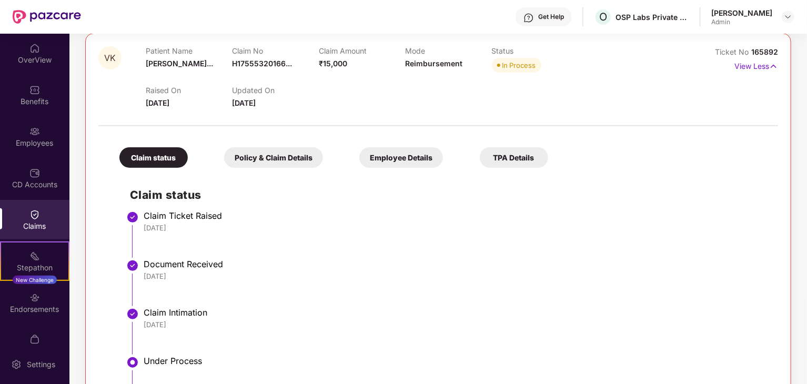
scroll to position [135, 0]
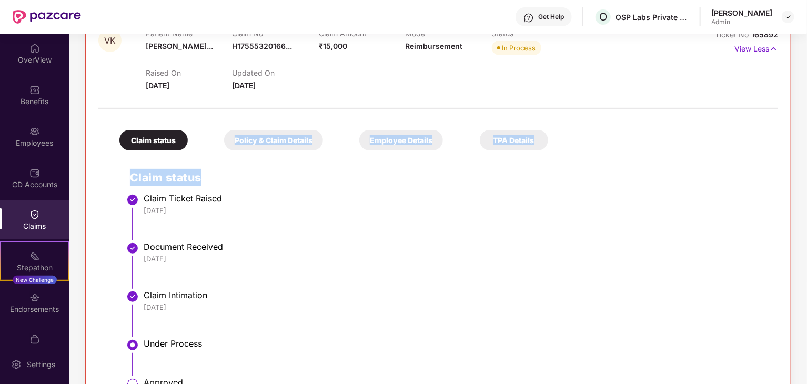
drag, startPoint x: 232, startPoint y: 131, endPoint x: 581, endPoint y: 133, distance: 349.5
click at [581, 133] on div "Claim status Policy & Claim Details Employee Details TPA Details Claim status C…" at bounding box center [438, 284] width 680 height 341
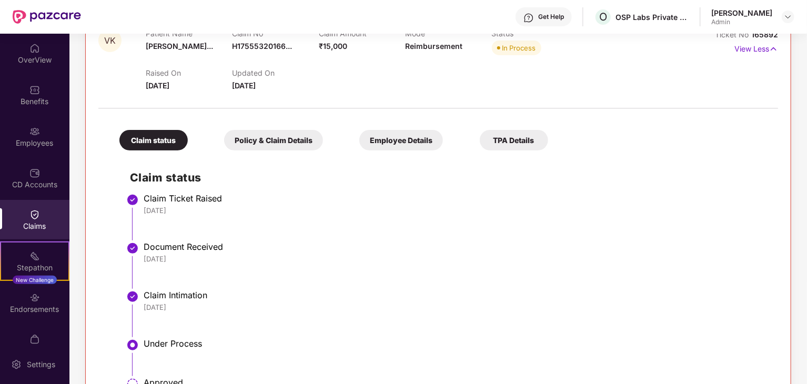
click at [664, 199] on div "Claim Ticket Raised" at bounding box center [456, 198] width 624 height 11
click at [354, 195] on div "Claim Ticket Raised" at bounding box center [456, 198] width 624 height 11
click at [27, 41] on div "OverView" at bounding box center [34, 53] width 69 height 39
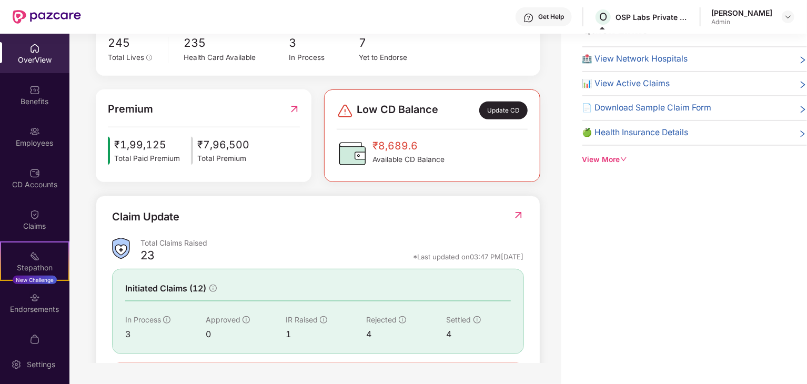
scroll to position [211, 0]
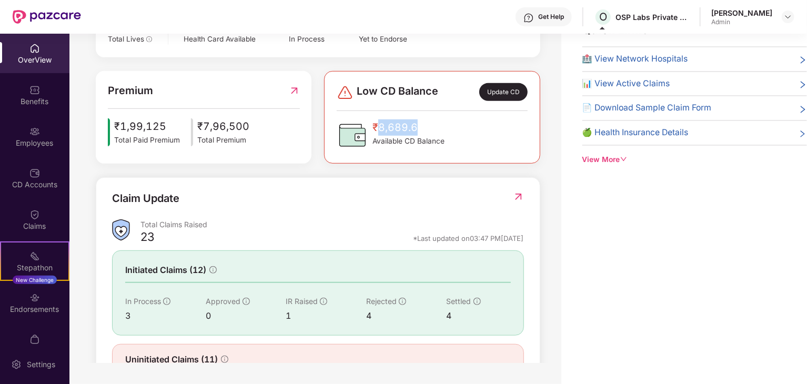
drag, startPoint x: 380, startPoint y: 122, endPoint x: 416, endPoint y: 127, distance: 37.2
click at [416, 127] on span "₹8,689.6" at bounding box center [409, 127] width 72 height 16
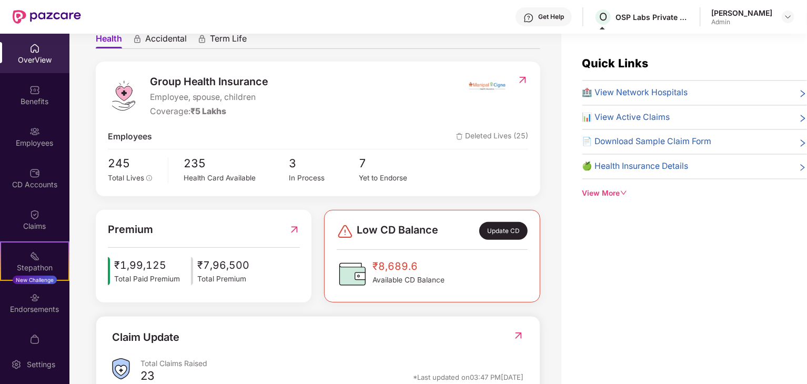
scroll to position [0, 0]
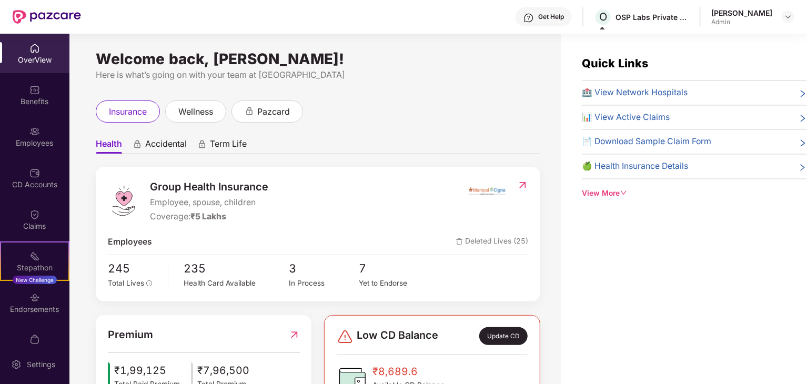
click at [403, 132] on div "Health Accidental Term Life Group Health Insurance Employee, spouse, children C…" at bounding box center [318, 378] width 445 height 510
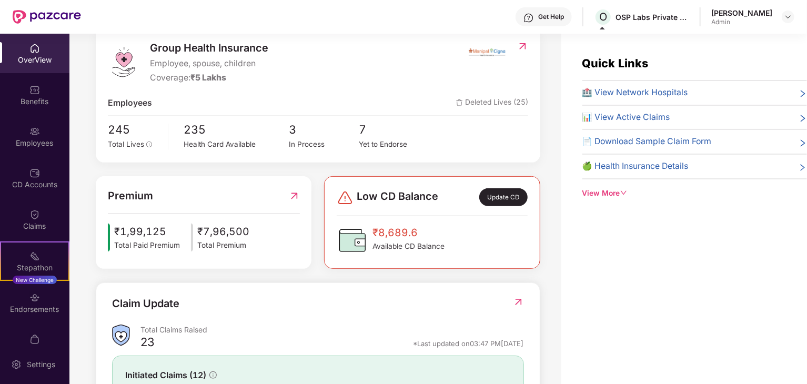
scroll to position [158, 0]
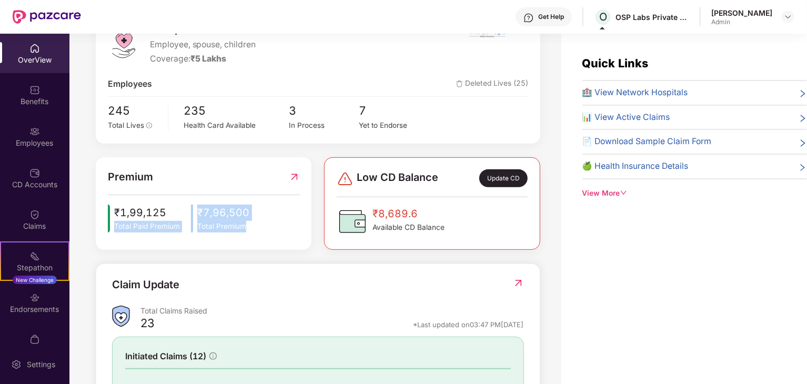
drag, startPoint x: 114, startPoint y: 226, endPoint x: 246, endPoint y: 232, distance: 132.8
click at [246, 232] on div "₹1,99,125 Total Paid Premium ₹7,96,500 Total Premium" at bounding box center [204, 218] width 192 height 27
click at [251, 230] on div "₹1,99,125 Total Paid Premium ₹7,96,500 Total Premium" at bounding box center [204, 218] width 192 height 27
drag, startPoint x: 246, startPoint y: 230, endPoint x: 196, endPoint y: 232, distance: 50.6
click at [197, 232] on div "Premium ₹1,99,125 Total Paid Premium ₹7,96,500 Total Premium" at bounding box center [204, 203] width 216 height 93
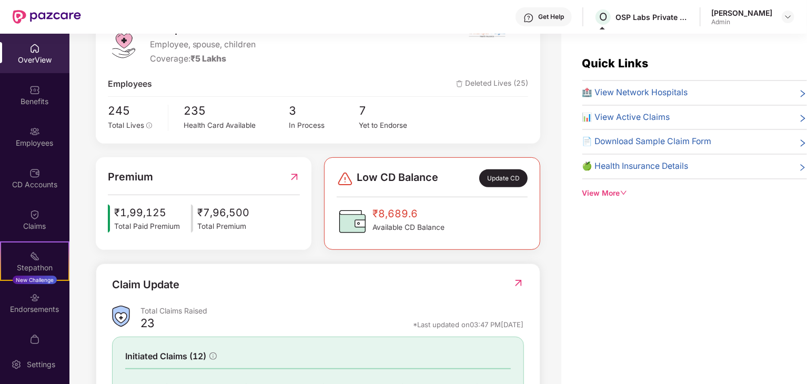
click at [175, 228] on span "Total Paid Premium" at bounding box center [147, 227] width 66 height 12
drag, startPoint x: 181, startPoint y: 228, endPoint x: 114, endPoint y: 226, distance: 66.4
click at [114, 226] on div "₹1,99,125 Total Paid Premium ₹7,96,500 Total Premium" at bounding box center [204, 218] width 192 height 27
click at [114, 226] on span "Total Paid Premium" at bounding box center [147, 227] width 66 height 12
drag, startPoint x: 114, startPoint y: 226, endPoint x: 182, endPoint y: 231, distance: 67.5
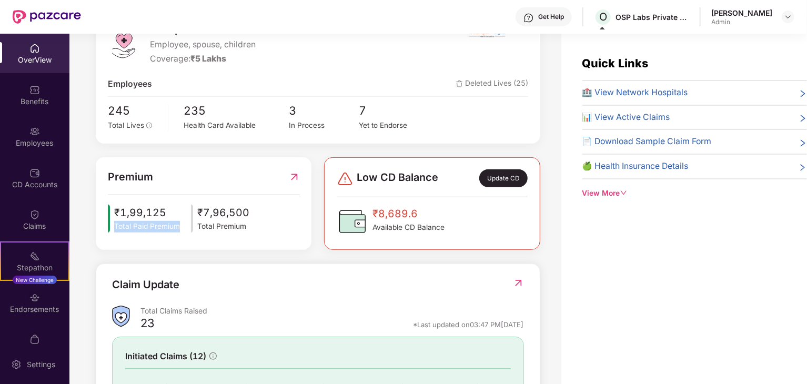
click at [182, 231] on div "₹1,99,125 Total Paid Premium ₹7,96,500 Total Premium" at bounding box center [204, 218] width 192 height 27
click at [16, 219] on div "Claims" at bounding box center [34, 219] width 69 height 39
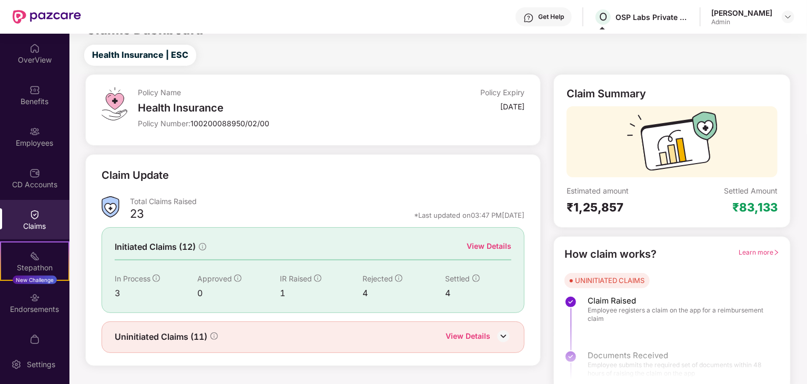
scroll to position [27, 0]
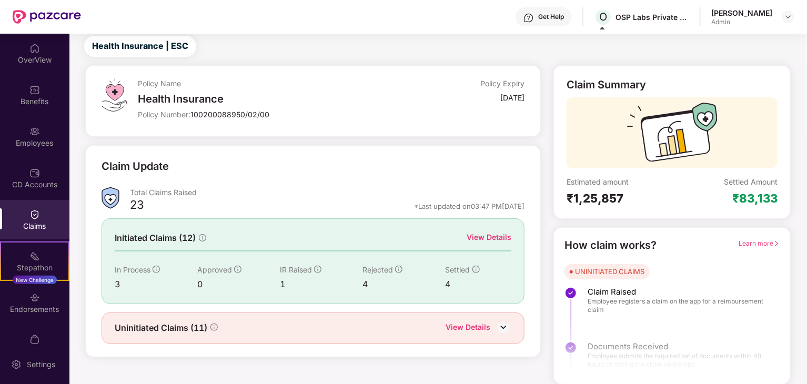
click at [482, 238] on div "View Details" at bounding box center [489, 238] width 45 height 12
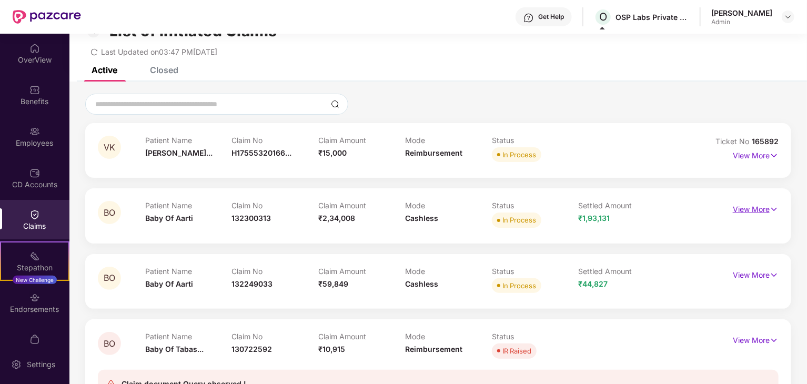
click at [751, 211] on p "View More" at bounding box center [756, 208] width 46 height 14
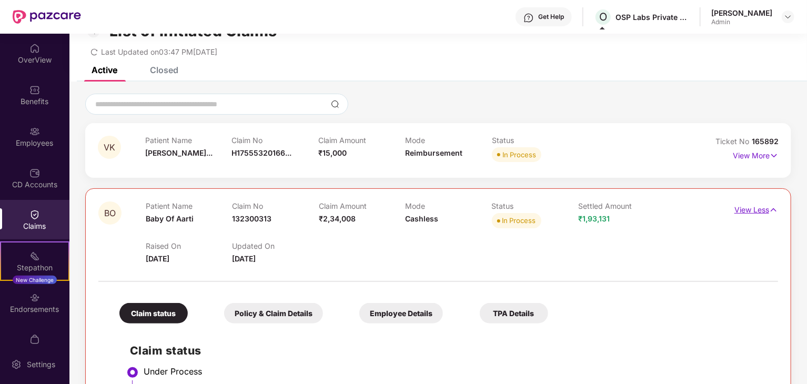
click at [750, 212] on p "View Less" at bounding box center [757, 209] width 44 height 14
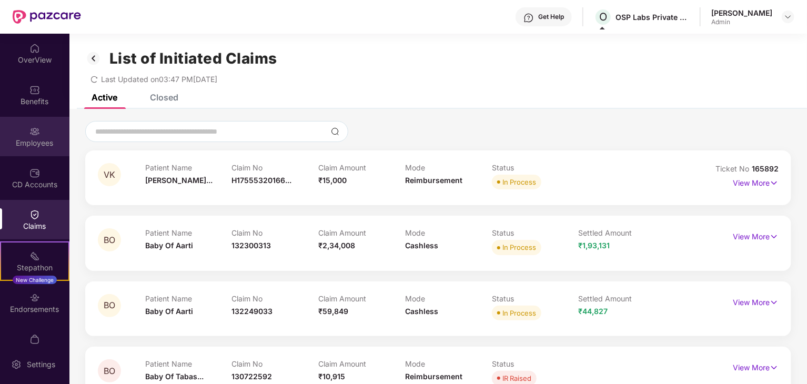
click at [38, 131] on div "Employees" at bounding box center [34, 136] width 69 height 39
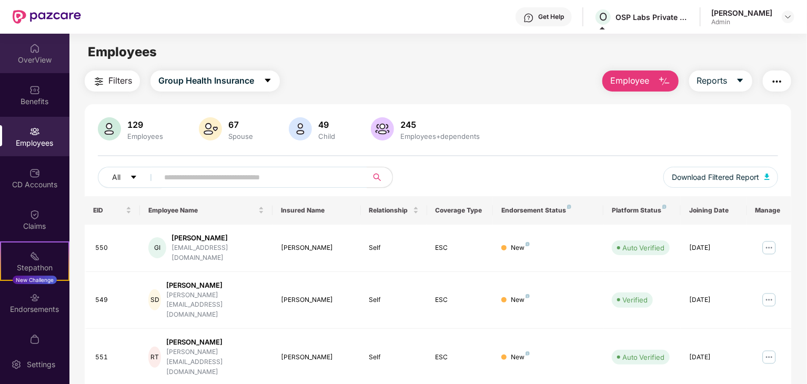
click at [38, 41] on div "OverView" at bounding box center [34, 53] width 69 height 39
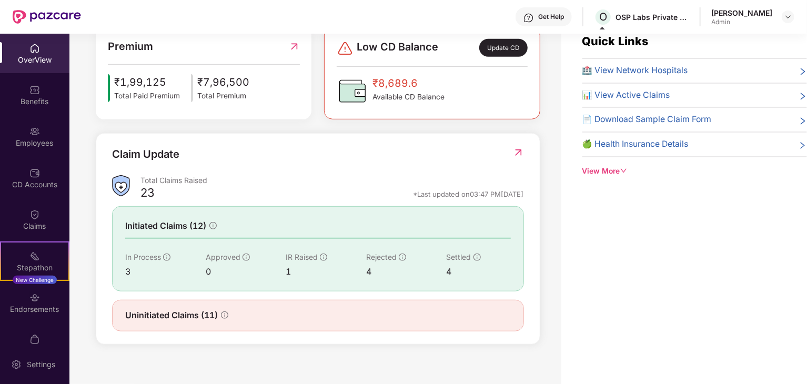
scroll to position [34, 0]
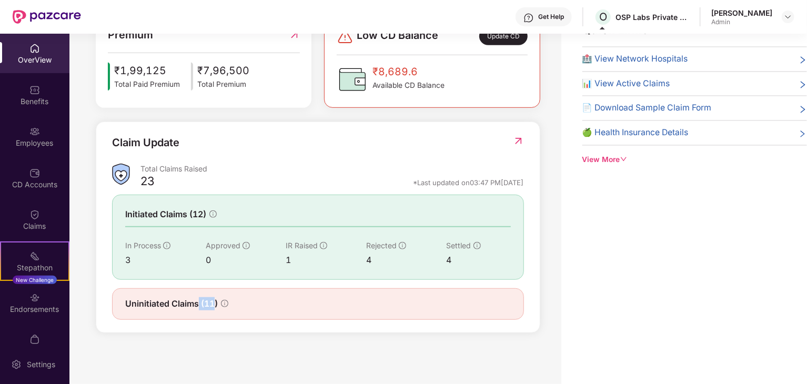
drag, startPoint x: 216, startPoint y: 303, endPoint x: 198, endPoint y: 306, distance: 17.6
click at [198, 306] on span "Uninitiated Claims (11)" at bounding box center [171, 303] width 93 height 13
click at [204, 308] on span "Uninitiated Claims (11)" at bounding box center [171, 303] width 93 height 13
drag, startPoint x: 205, startPoint y: 299, endPoint x: 213, endPoint y: 304, distance: 8.9
click at [213, 304] on span "Uninitiated Claims (11)" at bounding box center [171, 303] width 93 height 13
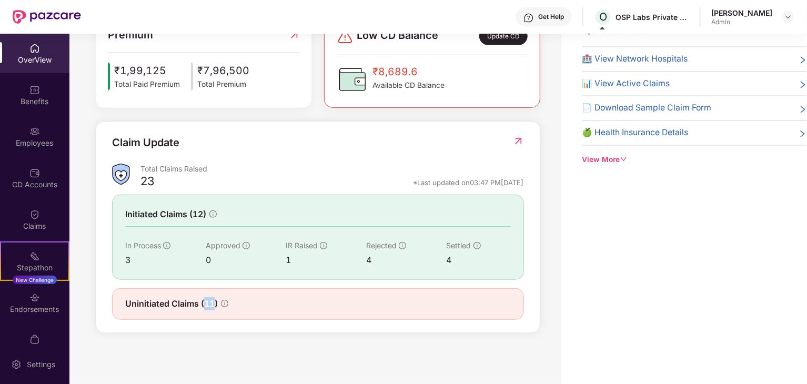
click at [214, 304] on span "Uninitiated Claims (11)" at bounding box center [171, 303] width 93 height 13
drag, startPoint x: 214, startPoint y: 304, endPoint x: 205, endPoint y: 306, distance: 9.1
click at [205, 306] on span "Uninitiated Claims (11)" at bounding box center [171, 303] width 93 height 13
drag, startPoint x: 114, startPoint y: 141, endPoint x: 189, endPoint y: 142, distance: 75.8
click at [189, 142] on div "Claim Update" at bounding box center [318, 149] width 412 height 29
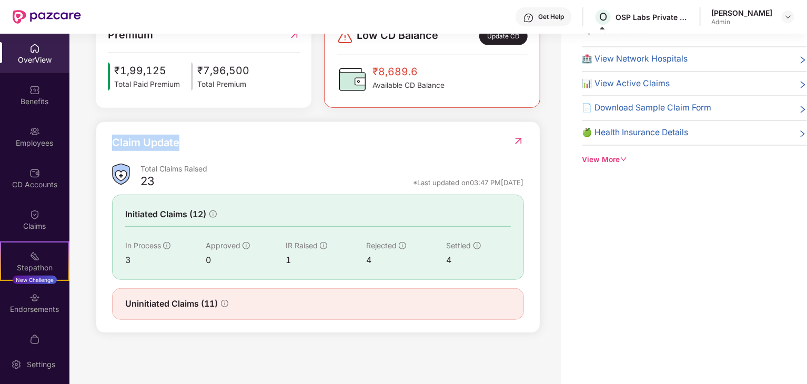
click at [193, 144] on div "Claim Update" at bounding box center [318, 149] width 412 height 29
drag, startPoint x: 113, startPoint y: 137, endPoint x: 156, endPoint y: 149, distance: 44.7
click at [185, 146] on div "Claim Update" at bounding box center [318, 149] width 412 height 29
drag, startPoint x: 143, startPoint y: 167, endPoint x: 226, endPoint y: 172, distance: 83.8
click at [226, 172] on div "Total Claims Raised" at bounding box center [333, 169] width 384 height 10
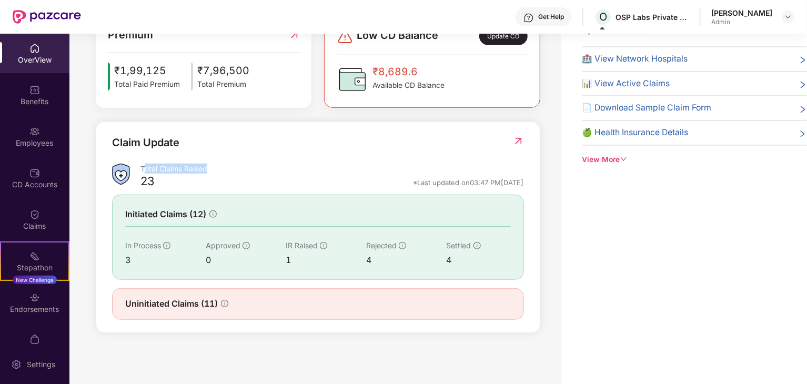
click at [291, 171] on div "Total Claims Raised" at bounding box center [333, 169] width 384 height 10
drag, startPoint x: 393, startPoint y: 182, endPoint x: 524, endPoint y: 186, distance: 131.7
click at [524, 186] on div "Claim Update Total Claims Raised 23 *Last updated on 03:47 PM[DATE] Initiated C…" at bounding box center [318, 228] width 445 height 212
click at [461, 179] on div "*Last updated on 03:47 PM[DATE]" at bounding box center [469, 182] width 111 height 9
drag, startPoint x: 394, startPoint y: 182, endPoint x: 526, endPoint y: 182, distance: 132.1
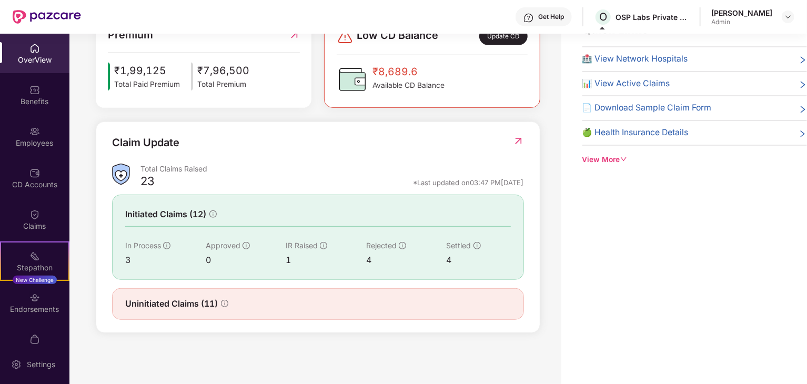
click at [526, 182] on div "Claim Update Total Claims Raised 23 *Last updated on 03:47 PM[DATE] Initiated C…" at bounding box center [318, 228] width 445 height 212
drag, startPoint x: 142, startPoint y: 167, endPoint x: 173, endPoint y: 173, distance: 31.7
click at [249, 166] on div "Total Claims Raised" at bounding box center [333, 169] width 384 height 10
drag, startPoint x: 141, startPoint y: 179, endPoint x: 484, endPoint y: 176, distance: 343.7
click at [516, 182] on div "23 *Last updated on 03:47 PM[DATE]" at bounding box center [333, 185] width 384 height 14
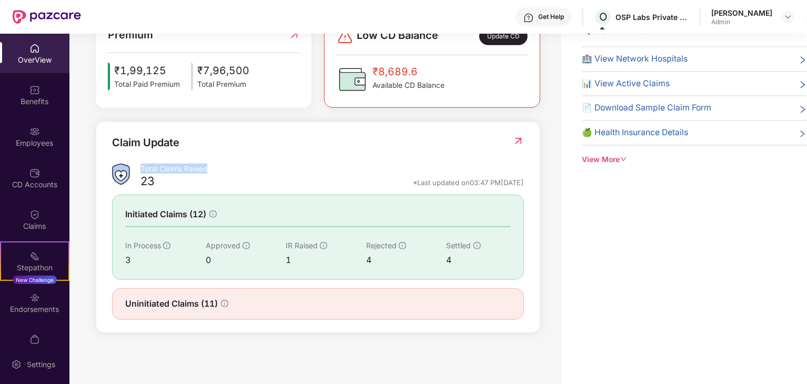
click at [414, 184] on div "*Last updated on 03:47 PM[DATE]" at bounding box center [469, 182] width 111 height 9
drag, startPoint x: 393, startPoint y: 181, endPoint x: 522, endPoint y: 186, distance: 129.0
click at [522, 186] on div "*Last updated on 03:47 PM[DATE]" at bounding box center [469, 182] width 111 height 9
click at [516, 183] on div "*Last updated on 03:47 PM[DATE]" at bounding box center [469, 182] width 111 height 9
drag, startPoint x: 397, startPoint y: 182, endPoint x: 521, endPoint y: 181, distance: 123.7
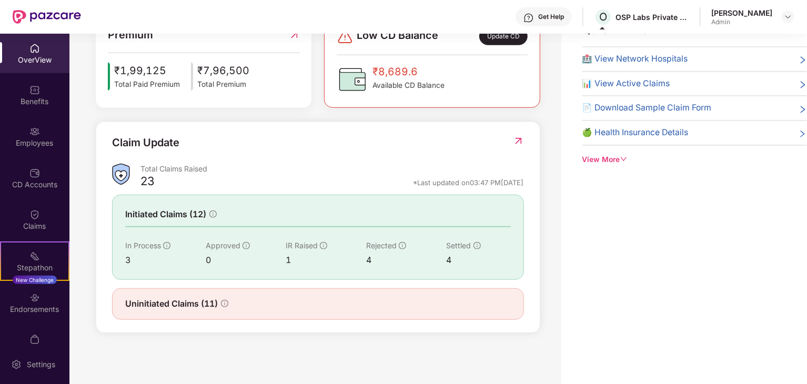
click at [521, 181] on div "*Last updated on 03:47 PM[DATE]" at bounding box center [469, 182] width 111 height 9
click at [520, 181] on div "*Last updated on 03:47 PM[DATE]" at bounding box center [469, 182] width 111 height 9
drag, startPoint x: 521, startPoint y: 181, endPoint x: 414, endPoint y: 177, distance: 106.9
click at [522, 181] on div "*Last updated on 03:47 PM[DATE]" at bounding box center [469, 182] width 111 height 9
drag, startPoint x: 394, startPoint y: 181, endPoint x: 522, endPoint y: 183, distance: 127.9
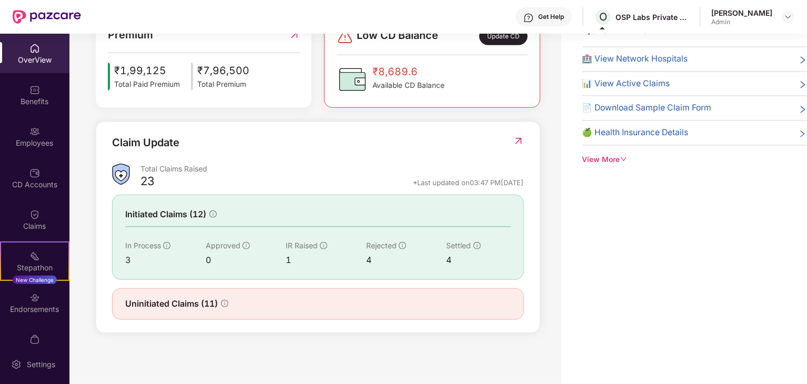
click at [522, 183] on div "*Last updated on 03:47 PM[DATE]" at bounding box center [469, 182] width 111 height 9
click at [122, 139] on div "Claim Update" at bounding box center [145, 143] width 67 height 16
click at [160, 142] on div "Claim Update" at bounding box center [145, 143] width 67 height 16
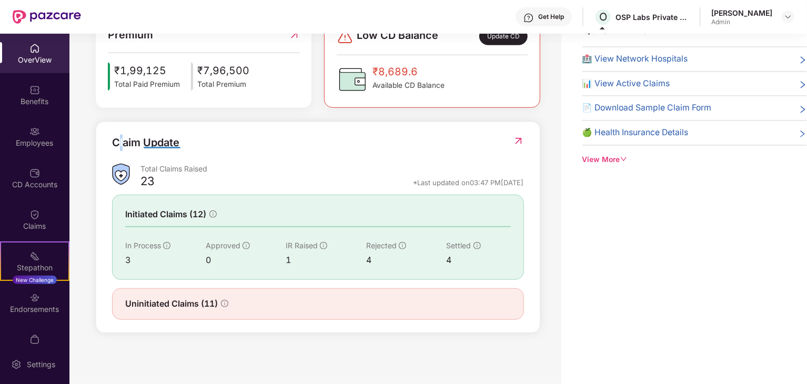
click at [121, 141] on div "Claim Update" at bounding box center [145, 143] width 67 height 16
click at [134, 135] on div "Claim Update" at bounding box center [145, 143] width 67 height 16
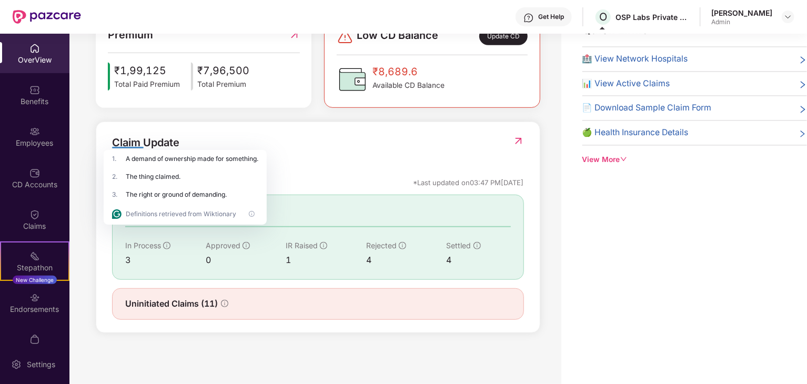
click at [175, 148] on div "Claim Update" at bounding box center [145, 143] width 67 height 16
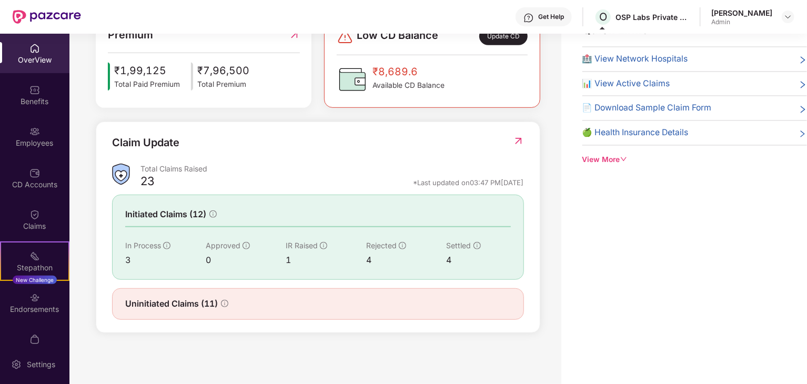
click at [169, 142] on div "Claim Update" at bounding box center [145, 143] width 67 height 16
click at [157, 142] on div "Claim Update" at bounding box center [145, 143] width 67 height 16
click at [128, 146] on div "Claim Update" at bounding box center [145, 143] width 67 height 16
click at [128, 144] on div "Claim Update" at bounding box center [145, 143] width 67 height 16
click at [152, 171] on div "Total Claims Raised" at bounding box center [333, 169] width 384 height 10
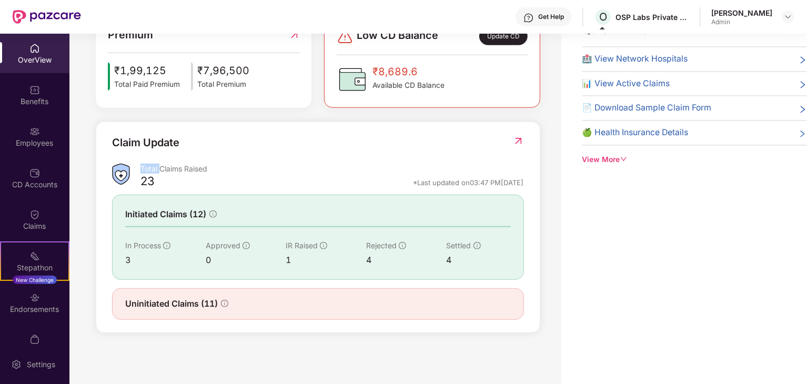
click at [152, 171] on div "Total Claims Raised" at bounding box center [333, 169] width 384 height 10
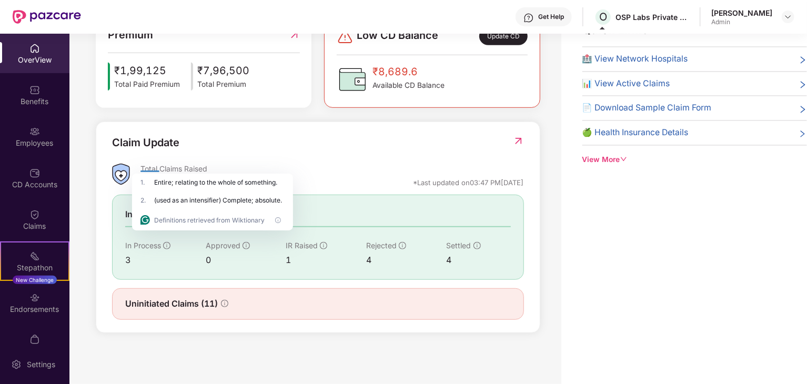
click at [171, 166] on div "Total Claims Raised" at bounding box center [333, 169] width 384 height 10
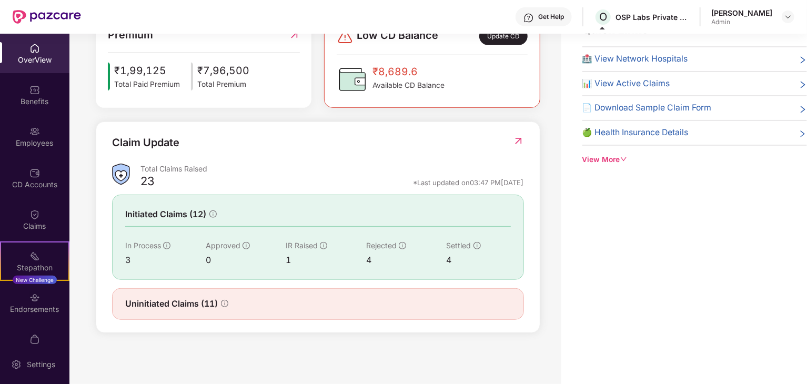
click at [204, 159] on div "Claim Update" at bounding box center [318, 149] width 412 height 29
drag, startPoint x: 114, startPoint y: 141, endPoint x: 191, endPoint y: 142, distance: 76.9
click at [191, 142] on div "Claim Update" at bounding box center [318, 149] width 412 height 29
click at [313, 126] on div "Claim Update Total Claims Raised 23 *Last updated on 03:47 PM[DATE] Initiated C…" at bounding box center [318, 228] width 445 height 212
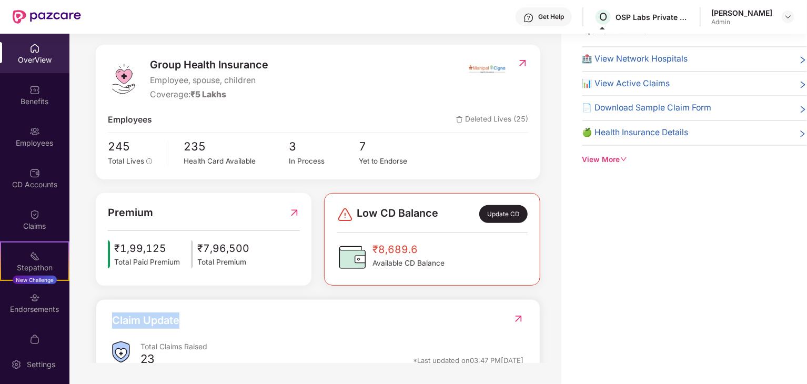
scroll to position [214, 0]
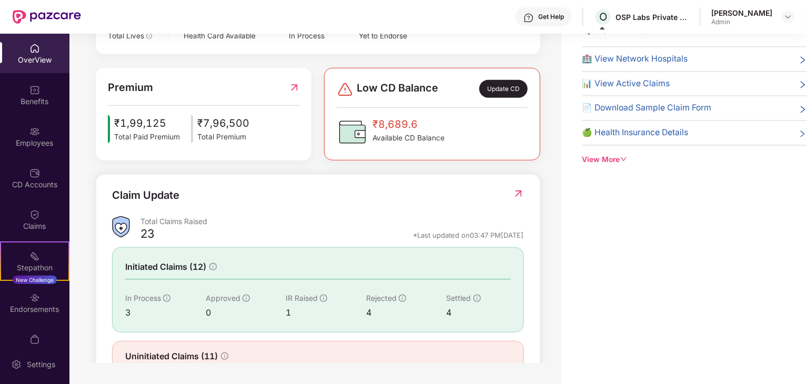
click at [423, 235] on div "*Last updated on 03:47 PM[DATE]" at bounding box center [469, 235] width 111 height 9
